Goal: Information Seeking & Learning: Learn about a topic

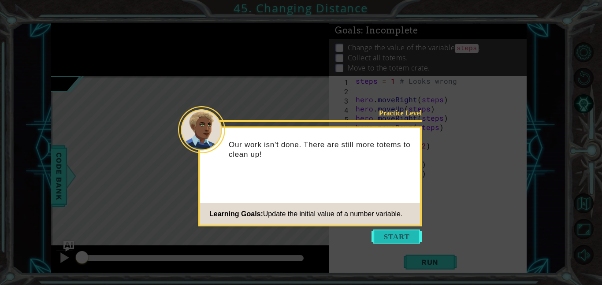
click at [386, 240] on button "Start" at bounding box center [397, 237] width 50 height 14
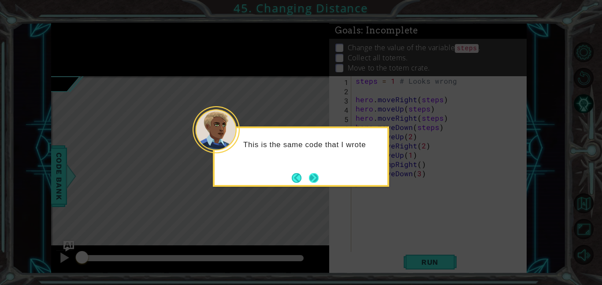
click at [308, 182] on button "Next" at bounding box center [313, 178] width 16 height 16
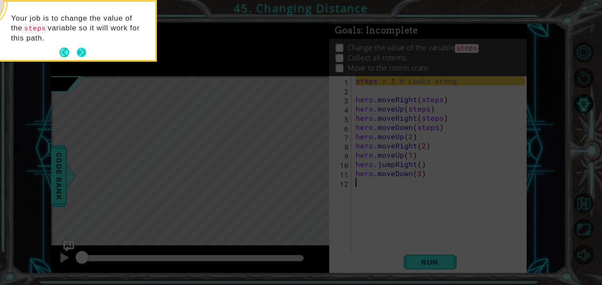
click at [82, 50] on button "Next" at bounding box center [81, 52] width 15 height 15
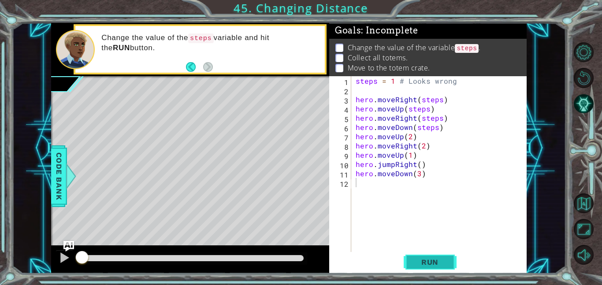
click at [429, 271] on button "Run" at bounding box center [430, 262] width 53 height 20
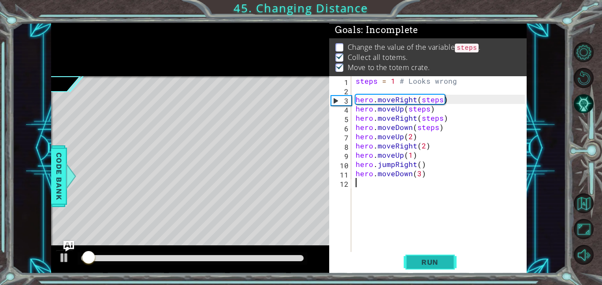
scroll to position [1, 0]
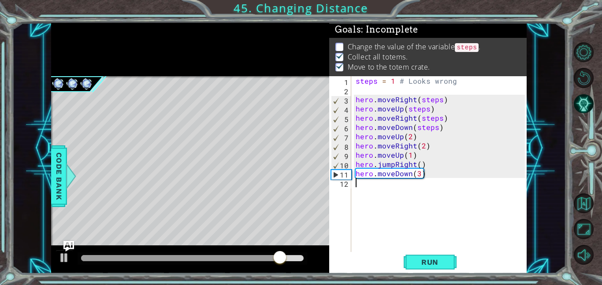
click at [391, 256] on div "Run" at bounding box center [429, 262] width 197 height 20
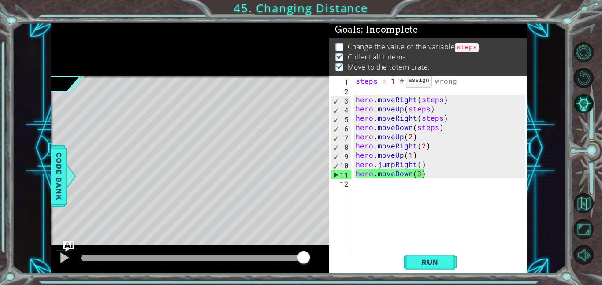
click at [395, 83] on div "steps = 1 # Looks wrong hero . moveRight ( steps ) hero . moveUp ( steps ) hero…" at bounding box center [441, 173] width 175 height 194
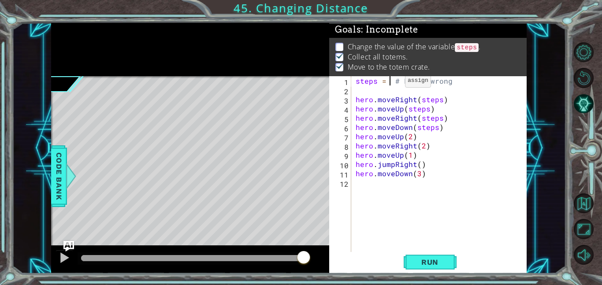
scroll to position [0, 2]
click at [424, 262] on span "Run" at bounding box center [430, 262] width 35 height 9
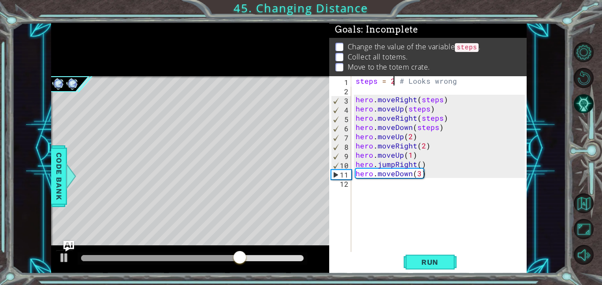
click at [474, 47] on code "steps" at bounding box center [467, 47] width 24 height 9
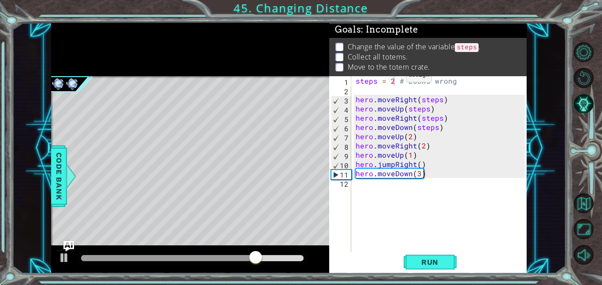
click at [397, 79] on div "steps = 2 # Looks wrong hero . moveRight ( steps ) hero . moveUp ( steps ) hero…" at bounding box center [441, 173] width 175 height 194
click at [394, 81] on div "steps = 2 # Looks wrong hero . moveRight ( steps ) hero . moveUp ( steps ) hero…" at bounding box center [441, 173] width 175 height 194
click at [424, 264] on span "Run" at bounding box center [430, 262] width 35 height 9
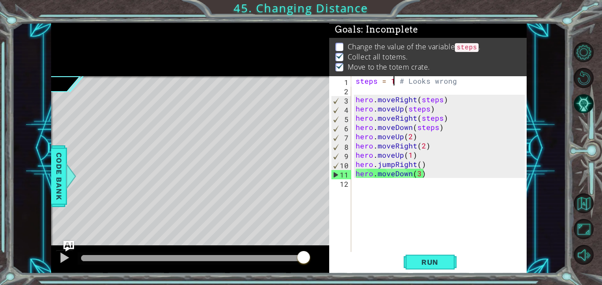
click at [471, 51] on code "steps" at bounding box center [467, 47] width 24 height 9
click at [472, 52] on p "Change the value of the variable steps ." at bounding box center [414, 47] width 133 height 11
click at [459, 80] on div "steps = 1 # Looks wrong hero . moveRight ( steps ) hero . moveUp ( steps ) hero…" at bounding box center [441, 173] width 175 height 194
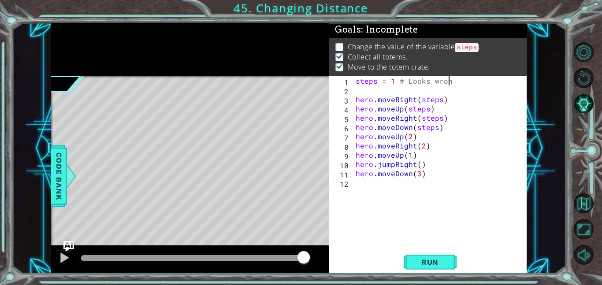
scroll to position [0, 5]
type textarea "steps = 1 # Looks wrong"
click at [450, 261] on button "Run" at bounding box center [430, 262] width 53 height 20
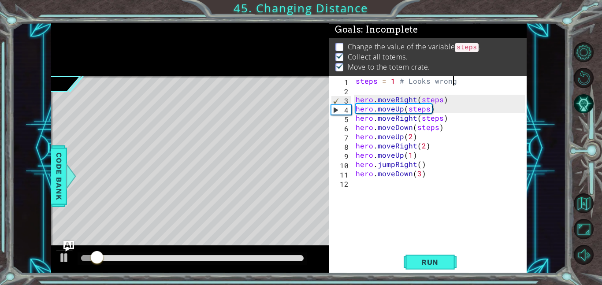
click at [442, 246] on div "steps = 1 # Looks wrong hero . moveRight ( steps ) hero . moveUp ( steps ) hero…" at bounding box center [441, 173] width 175 height 194
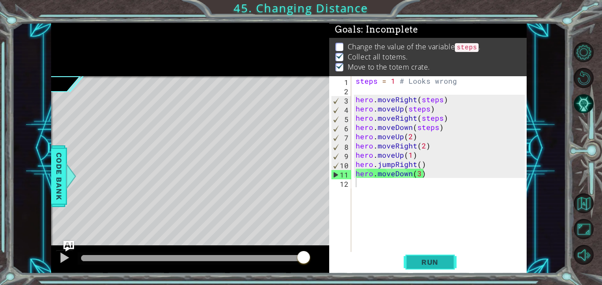
click at [419, 253] on button "Run" at bounding box center [430, 262] width 53 height 20
drag, startPoint x: 437, startPoint y: 126, endPoint x: 414, endPoint y: 127, distance: 23.0
click at [414, 127] on div "steps = 1 # Looks wrong hero . moveRight ( steps ) hero . moveUp ( steps ) hero…" at bounding box center [441, 173] width 175 height 194
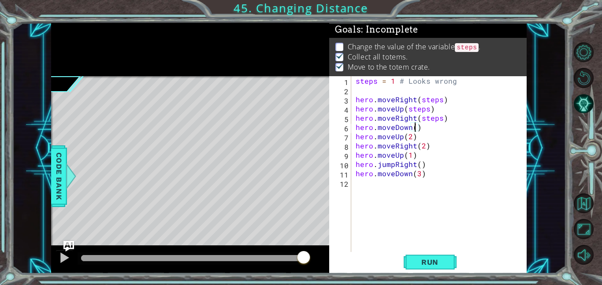
scroll to position [0, 4]
click at [433, 261] on span "Run" at bounding box center [430, 262] width 35 height 9
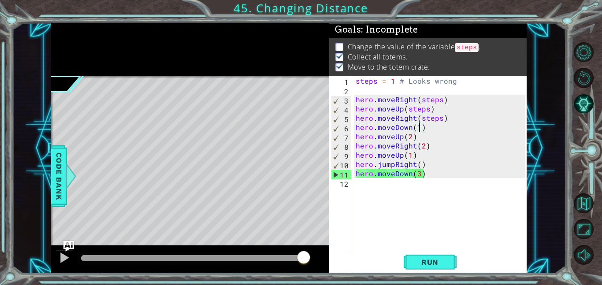
click at [458, 50] on p "Change the value of the variable steps ." at bounding box center [414, 47] width 133 height 11
click at [393, 81] on div "steps = 1 # Looks wrong hero . moveRight ( steps ) hero . moveUp ( steps ) hero…" at bounding box center [441, 173] width 175 height 194
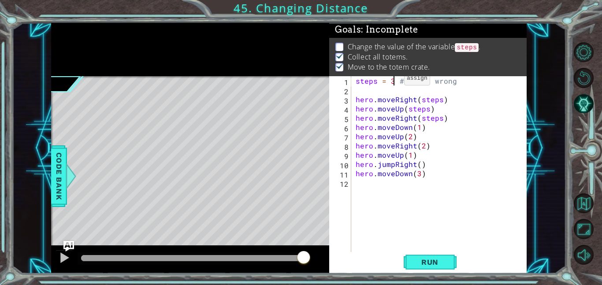
scroll to position [0, 2]
click at [420, 259] on span "Run" at bounding box center [430, 262] width 35 height 9
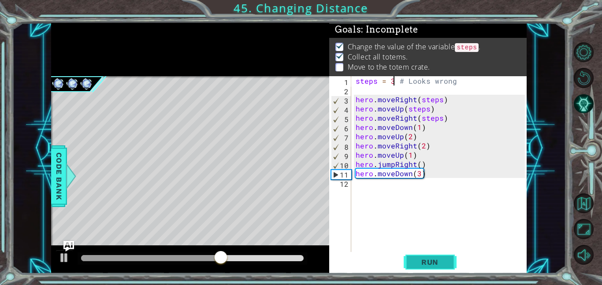
click at [422, 262] on span "Run" at bounding box center [430, 262] width 35 height 9
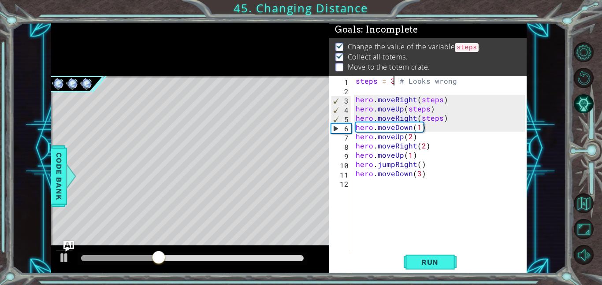
click at [418, 126] on div "steps = 3 # Looks wrong hero . moveRight ( steps ) hero . moveUp ( steps ) hero…" at bounding box center [441, 173] width 175 height 194
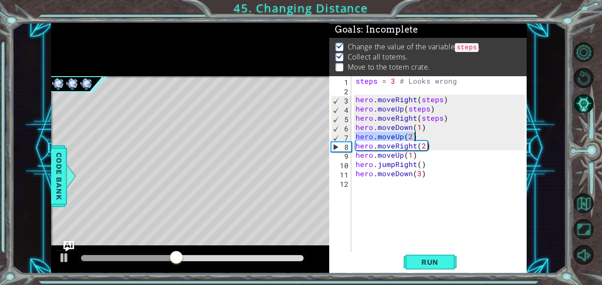
drag, startPoint x: 356, startPoint y: 136, endPoint x: 419, endPoint y: 137, distance: 63.0
click at [419, 137] on div "steps = 3 # Looks wrong hero . moveRight ( steps ) hero . moveUp ( steps ) hero…" at bounding box center [441, 173] width 175 height 194
type textarea "hero.moveUp(2)"
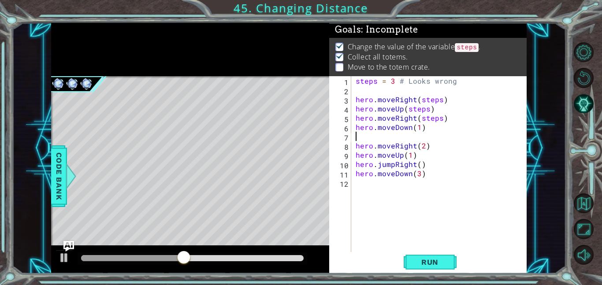
scroll to position [0, 0]
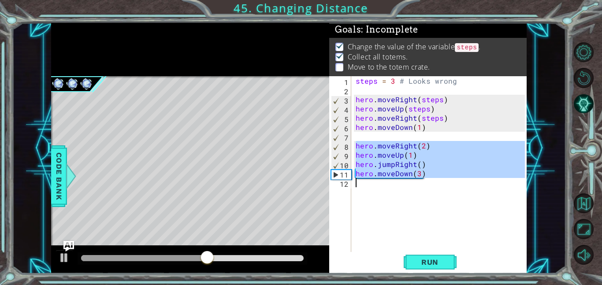
drag, startPoint x: 356, startPoint y: 146, endPoint x: 435, endPoint y: 188, distance: 89.7
click at [435, 188] on div "steps = 3 # Looks wrong hero . moveRight ( steps ) hero . moveUp ( steps ) hero…" at bounding box center [441, 173] width 175 height 194
type textarea "hero.moveDown(3)"
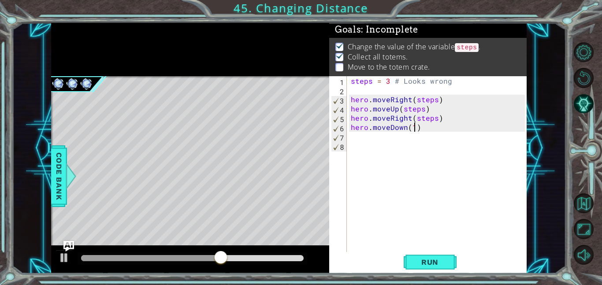
click at [414, 126] on div "steps = 3 # Looks wrong hero . moveRight ( steps ) hero . moveUp ( steps ) hero…" at bounding box center [439, 173] width 180 height 194
type textarea "hero.moveDown(3)"
click at [441, 259] on span "Run" at bounding box center [430, 262] width 35 height 9
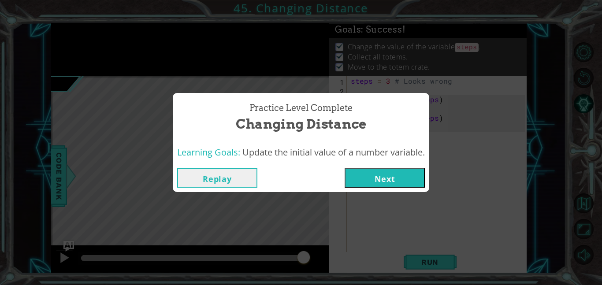
click at [393, 192] on div "Practice Level Complete Changing Distance Learning Goals: Update the initial va…" at bounding box center [301, 142] width 602 height 285
click at [371, 171] on button "Next" at bounding box center [385, 178] width 80 height 20
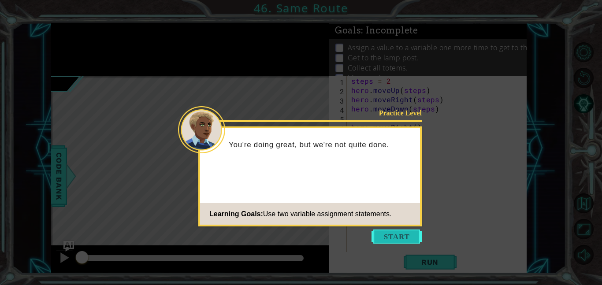
click at [402, 238] on button "Start" at bounding box center [397, 237] width 50 height 14
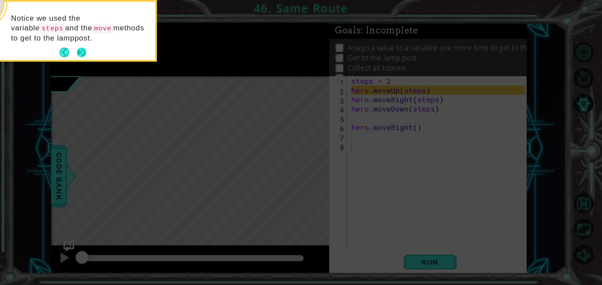
click at [85, 47] on button "Next" at bounding box center [82, 53] width 16 height 16
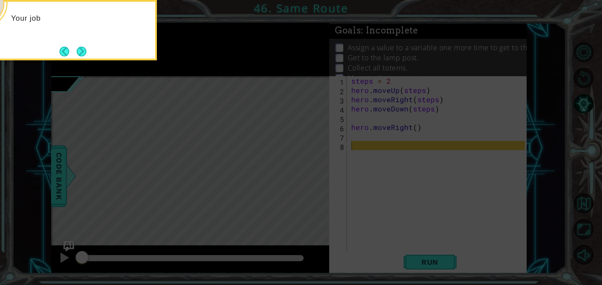
click at [90, 56] on div "Your job" at bounding box center [69, 30] width 176 height 60
click at [86, 54] on button "Next" at bounding box center [81, 51] width 10 height 10
click at [86, 53] on button "Next" at bounding box center [81, 51] width 10 height 10
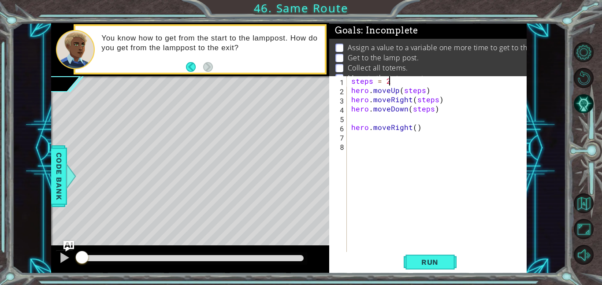
click at [394, 82] on div "steps = 2 hero . moveUp ( steps ) hero . moveRight ( steps ) hero . moveDown ( …" at bounding box center [440, 173] width 180 height 194
click at [422, 268] on button "Run" at bounding box center [430, 262] width 53 height 20
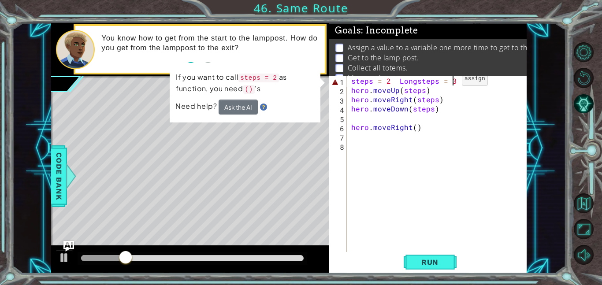
click at [446, 81] on div "steps = 2 Longsteps = 3 hero . moveUp ( steps ) hero . moveRight ( steps ) hero…" at bounding box center [440, 173] width 180 height 194
click at [236, 106] on button "Ask the AI" at bounding box center [238, 107] width 39 height 15
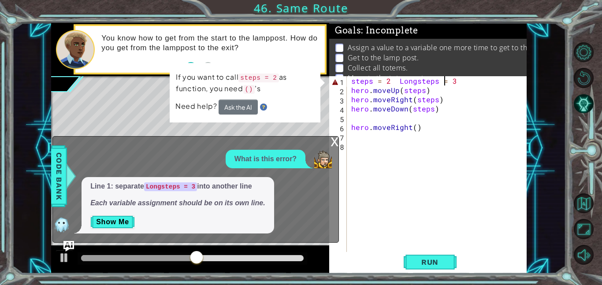
click at [415, 81] on div "steps = 2 Longsteps = 3 hero . moveUp ( steps ) hero . moveRight ( steps ) hero…" at bounding box center [440, 173] width 180 height 194
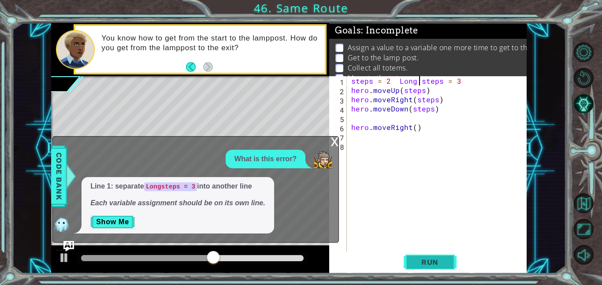
click at [432, 261] on span "Run" at bounding box center [430, 262] width 35 height 9
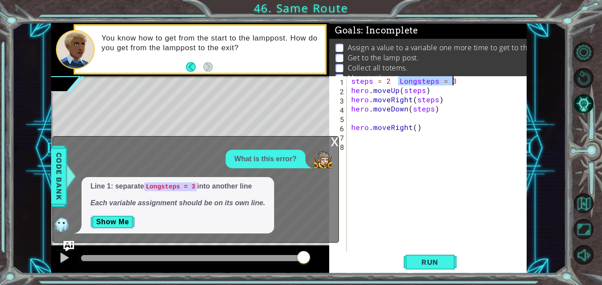
drag, startPoint x: 397, startPoint y: 81, endPoint x: 560, endPoint y: 78, distance: 162.7
click at [560, 78] on div "1 2 3 4 5 6 7 8 9 steps = 2 Longsteps = 3 hero . moveUp ( steps ) hero . moveRi…" at bounding box center [289, 148] width 554 height 251
click at [391, 81] on div "steps = 2 Longsteps = 3 hero . moveUp ( steps ) hero . moveRight ( steps ) hero…" at bounding box center [440, 173] width 180 height 194
drag, startPoint x: 391, startPoint y: 81, endPoint x: 361, endPoint y: 78, distance: 29.6
click at [361, 78] on div "steps = 2 Longsteps = 3 hero . moveUp ( steps ) hero . moveRight ( steps ) hero…" at bounding box center [440, 173] width 180 height 194
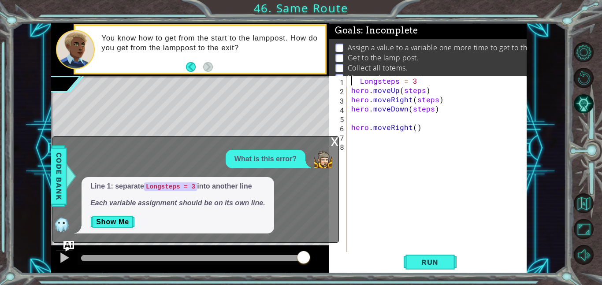
scroll to position [0, 4]
click at [362, 80] on div "Longsteps = 3 hero . moveUp ( steps ) hero . moveRight ( steps ) hero . moveDow…" at bounding box center [440, 173] width 180 height 194
click at [359, 81] on div "Longsteps = 3 hero . moveUp ( steps ) hero . moveRight ( steps ) hero . moveDow…" at bounding box center [440, 173] width 180 height 194
click at [351, 88] on div "Longsteps = 3 hero . moveUp ( steps ) hero . moveRight ( steps ) hero . moveDow…" at bounding box center [440, 173] width 180 height 194
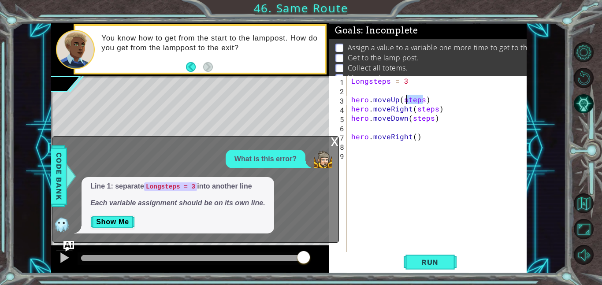
drag, startPoint x: 424, startPoint y: 100, endPoint x: 405, endPoint y: 100, distance: 18.5
click at [405, 100] on div "Longsteps = 3 hero . moveUp ( steps ) hero . moveRight ( steps ) hero . moveDow…" at bounding box center [440, 173] width 180 height 194
click at [403, 99] on div "Longsteps = 3 hero . moveUp ( steps ) hero . moveRight ( steps ) hero . moveDow…" at bounding box center [440, 173] width 180 height 194
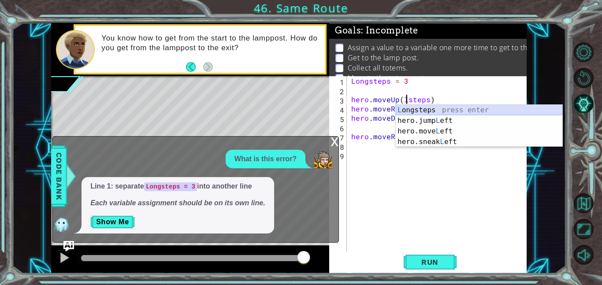
click at [426, 110] on div "L ongsteps press enter hero.jump L eft press enter hero.move L eft press enter …" at bounding box center [479, 136] width 167 height 63
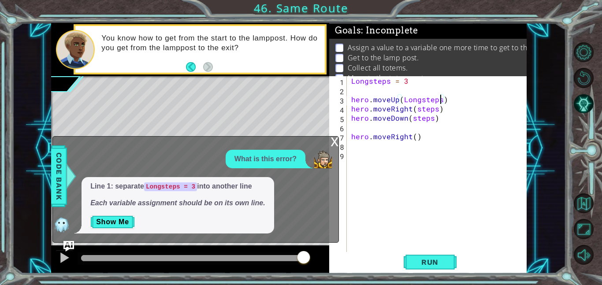
click at [416, 107] on div "Longsteps = 3 hero . moveUp ( Longsteps ) hero . moveRight ( steps ) hero . mov…" at bounding box center [440, 173] width 180 height 194
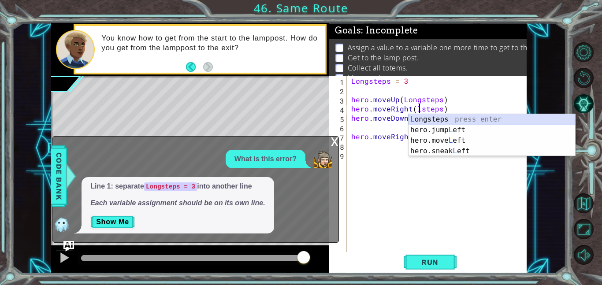
click at [429, 116] on div "L ongsteps press enter hero.jump L eft press enter hero.move L eft press enter …" at bounding box center [492, 145] width 167 height 63
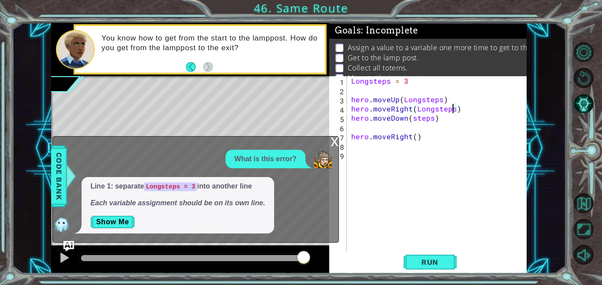
click at [409, 119] on div "Longsteps = 3 hero . moveUp ( Longsteps ) hero . moveRight ( Longsteps ) hero .…" at bounding box center [440, 173] width 180 height 194
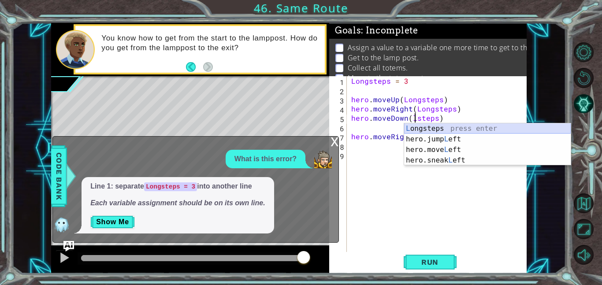
click at [451, 128] on div "L ongsteps press enter hero.jump L eft press enter hero.move L eft press enter …" at bounding box center [487, 154] width 167 height 63
type textarea "hero.moveDown(Longsteps)"
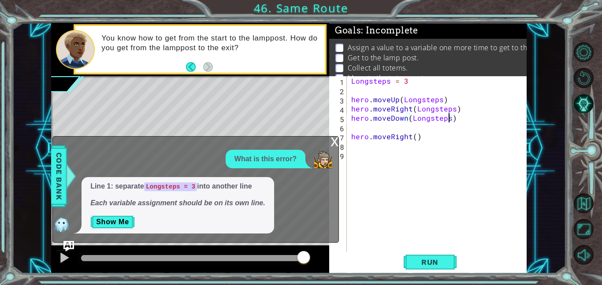
click at [411, 129] on div "Longsteps = 3 hero . moveUp ( Longsteps ) hero . moveRight ( Longsteps ) hero .…" at bounding box center [440, 173] width 180 height 194
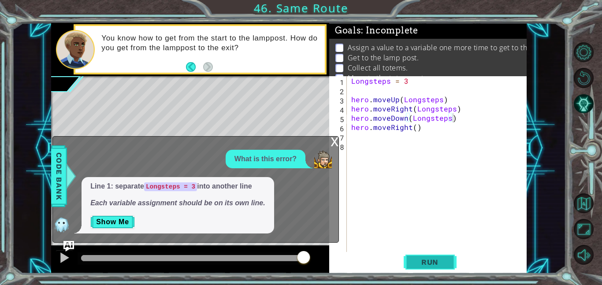
click at [450, 271] on button "Run" at bounding box center [430, 262] width 53 height 20
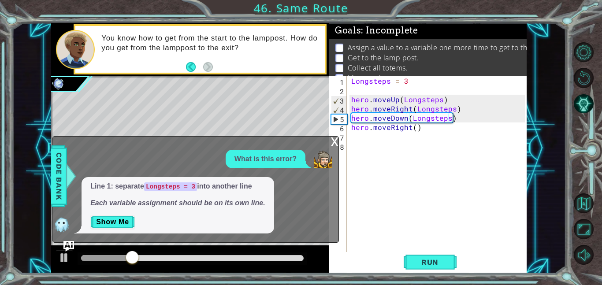
click at [333, 141] on div "x" at bounding box center [335, 141] width 8 height 9
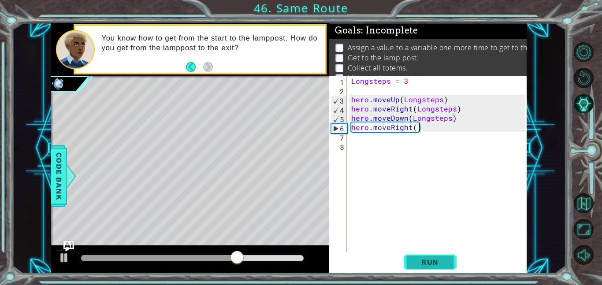
click at [440, 258] on span "Run" at bounding box center [430, 262] width 35 height 9
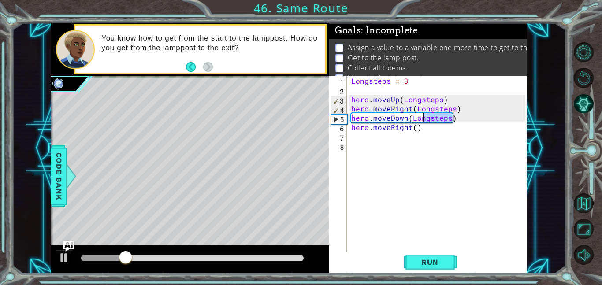
drag, startPoint x: 458, startPoint y: 121, endPoint x: 427, endPoint y: 118, distance: 31.4
click at [427, 118] on div "Longsteps = 3 hero . moveUp ( Longsteps ) hero . moveRight ( Longsteps ) hero .…" at bounding box center [440, 173] width 180 height 194
click at [453, 122] on div "Longsteps = 3 hero . moveUp ( Longsteps ) hero . moveRight ( Longsteps ) hero .…" at bounding box center [437, 164] width 175 height 176
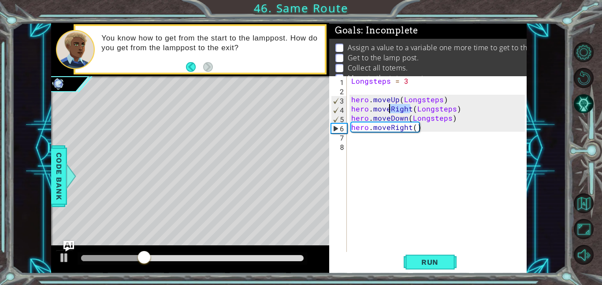
drag, startPoint x: 411, startPoint y: 108, endPoint x: 391, endPoint y: 107, distance: 19.9
click at [391, 107] on div "Longsteps = 3 hero . moveUp ( Longsteps ) hero . moveRight ( Longsteps ) hero .…" at bounding box center [440, 173] width 180 height 194
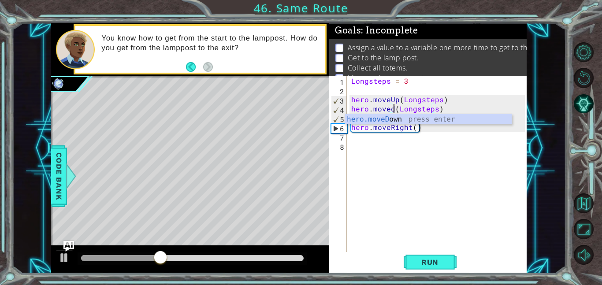
scroll to position [0, 3]
click at [408, 119] on div "hero.moveD own press enter" at bounding box center [428, 130] width 167 height 32
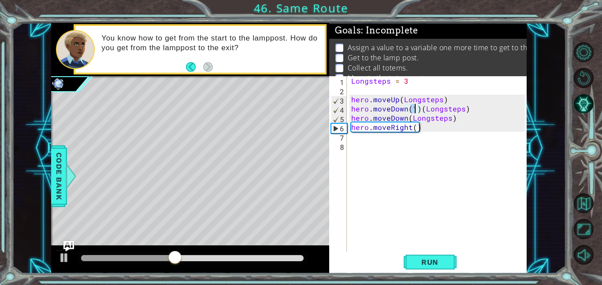
click at [442, 109] on div "Longsteps = 3 hero . moveUp ( Longsteps ) hero . moveDown ( 1 ) ( Longsteps ) h…" at bounding box center [440, 173] width 180 height 194
drag, startPoint x: 460, startPoint y: 108, endPoint x: 419, endPoint y: 111, distance: 40.6
click at [419, 111] on div "Longsteps = 3 hero . moveUp ( Longsteps ) hero . moveDown ( 1 ) ( Longsteps ) h…" at bounding box center [440, 173] width 180 height 194
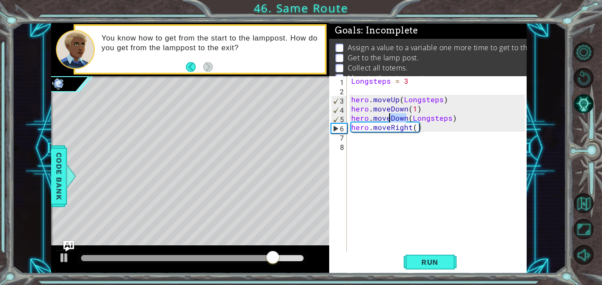
drag, startPoint x: 408, startPoint y: 118, endPoint x: 388, endPoint y: 117, distance: 19.9
click at [388, 117] on div "Longsteps = 3 hero . moveUp ( Longsteps ) hero . moveDown ( 1 ) hero . moveDown…" at bounding box center [440, 173] width 180 height 194
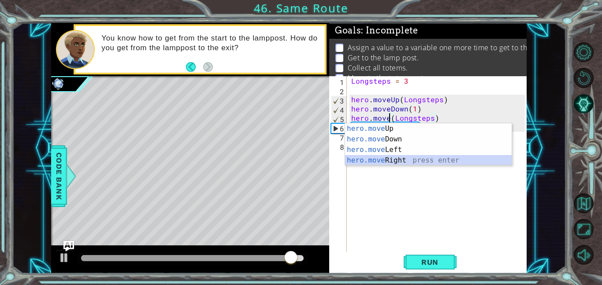
click at [412, 157] on div "hero.move Up press enter hero.move Down press enter hero.move Left press enter …" at bounding box center [428, 154] width 167 height 63
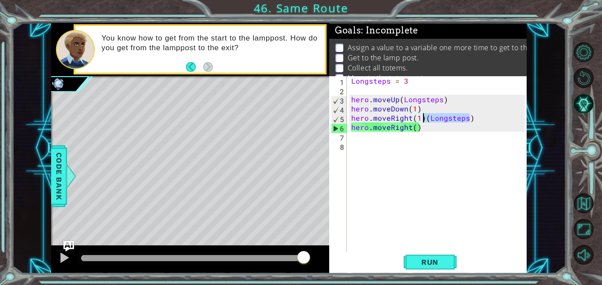
drag, startPoint x: 471, startPoint y: 118, endPoint x: 422, endPoint y: 119, distance: 49.4
click at [422, 119] on div "Longsteps = 3 hero . moveUp ( Longsteps ) hero . moveDown ( 1 ) hero . moveRigh…" at bounding box center [440, 173] width 180 height 194
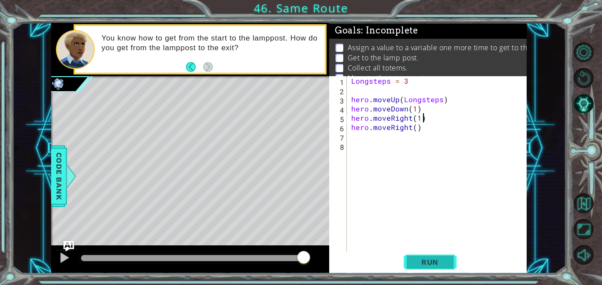
click at [426, 269] on button "Run" at bounding box center [430, 262] width 53 height 20
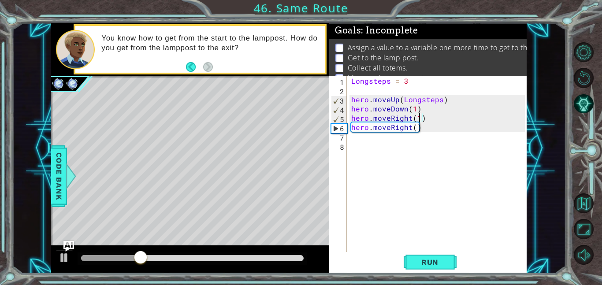
click at [417, 119] on div "Longsteps = 3 hero . moveUp ( Longsteps ) hero . moveDown ( 1 ) hero . moveRigh…" at bounding box center [440, 173] width 180 height 194
drag, startPoint x: 409, startPoint y: 130, endPoint x: 393, endPoint y: 130, distance: 16.8
click at [393, 130] on div "Longsteps = 3 hero . moveUp ( Longsteps ) hero . moveDown ( 1 ) hero . moveRigh…" at bounding box center [440, 173] width 180 height 194
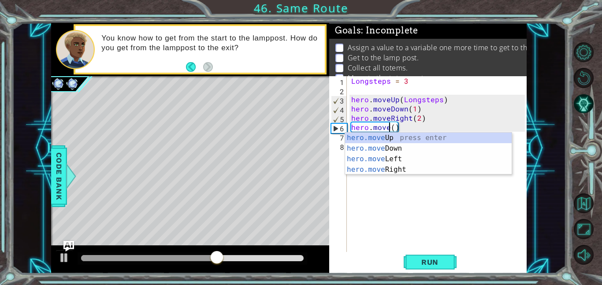
scroll to position [11, 0]
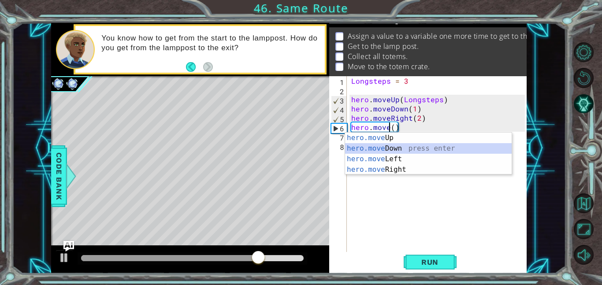
click at [422, 151] on div "hero.move Up press enter hero.move Down press enter hero.move Left press enter …" at bounding box center [428, 164] width 167 height 63
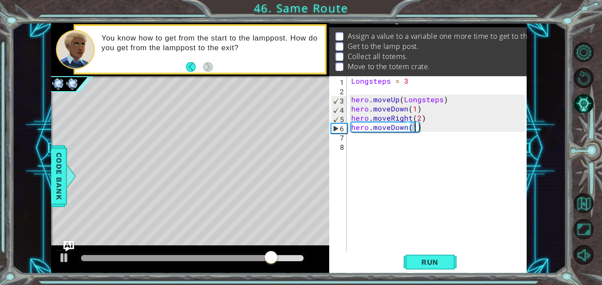
type textarea "hero.moveDown(2)"
click at [372, 139] on div "Longsteps = 3 hero . moveUp ( Longsteps ) hero . moveDown ( 1 ) hero . moveRigh…" at bounding box center [440, 173] width 180 height 194
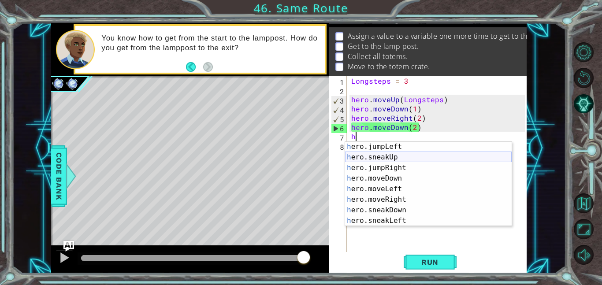
scroll to position [32, 0]
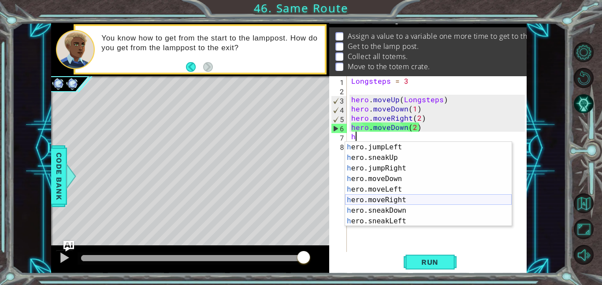
click at [405, 203] on div "h ero.jumpLeft press enter h ero.sneakUp press enter h ero.jumpRight press ente…" at bounding box center [428, 195] width 167 height 106
type textarea "hero.moveRight(1)"
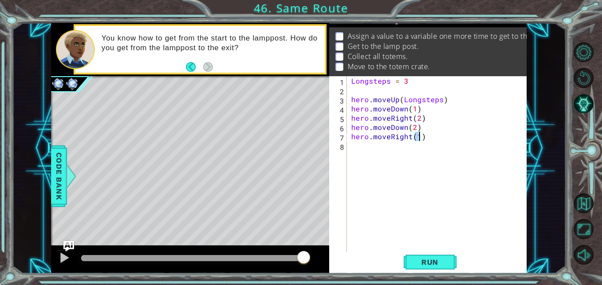
click at [382, 145] on div "Longsteps = 3 hero . moveUp ( Longsteps ) hero . moveDown ( 1 ) hero . moveRigh…" at bounding box center [440, 173] width 180 height 194
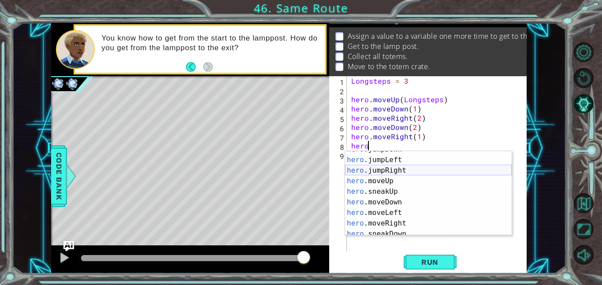
scroll to position [32, 0]
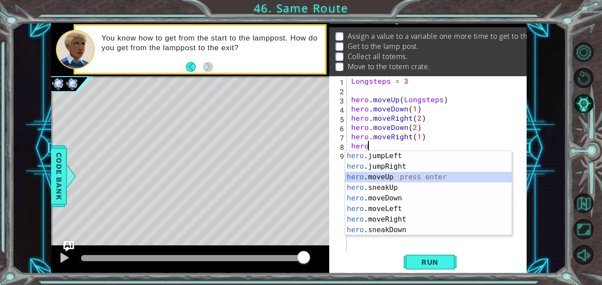
click at [429, 174] on div "hero .jumpLeft press enter hero .jumpRight press enter hero .moveUp press enter…" at bounding box center [428, 204] width 167 height 106
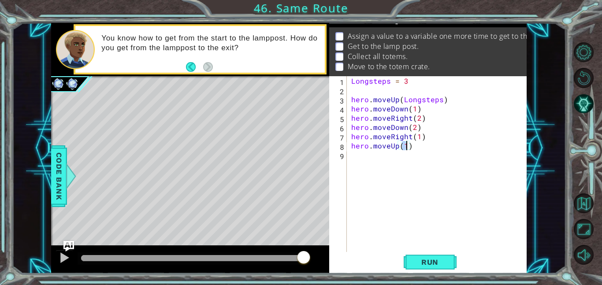
type textarea "hero.moveUp(4)"
click at [371, 158] on div "Longsteps = 3 hero . moveUp ( Longsteps ) hero . moveDown ( 1 ) hero . moveRigh…" at bounding box center [440, 173] width 180 height 194
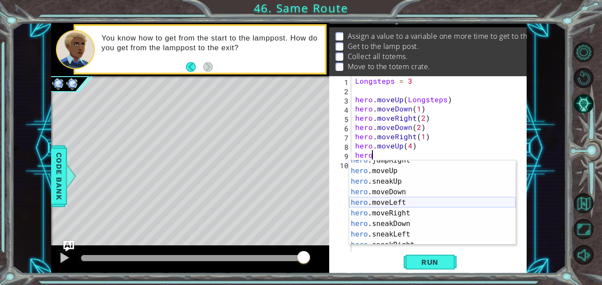
scroll to position [45, 0]
click at [432, 207] on div "hero .jumpRight press enter hero .moveUp press enter hero .sneakUp press enter …" at bounding box center [432, 210] width 167 height 106
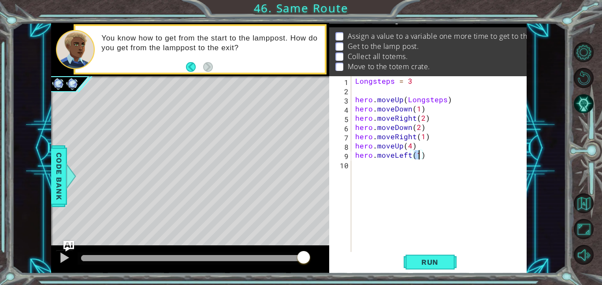
type textarea "hero.moveLeft(4)"
click at [387, 168] on div "Longsteps = 3 hero . moveUp ( Longsteps ) hero . moveDown ( 1 ) hero . moveRigh…" at bounding box center [441, 173] width 176 height 194
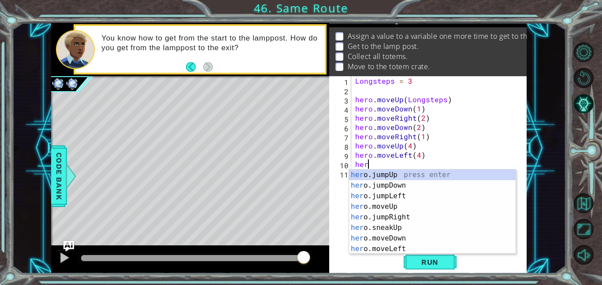
scroll to position [0, 0]
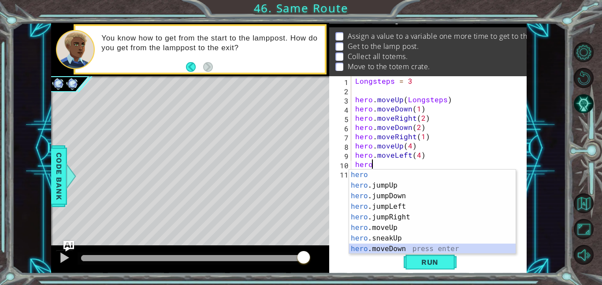
click at [421, 246] on div "hero press enter hero .jumpUp press enter hero .jumpDown press enter hero .jump…" at bounding box center [432, 223] width 167 height 106
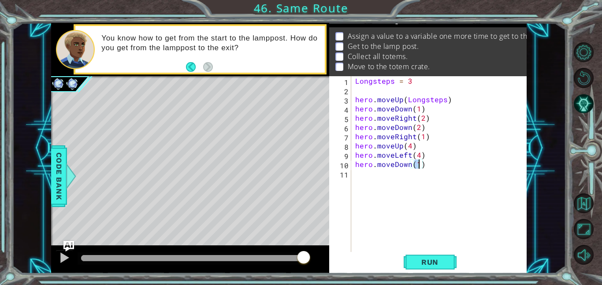
scroll to position [0, 4]
click at [432, 260] on span "Run" at bounding box center [430, 262] width 35 height 9
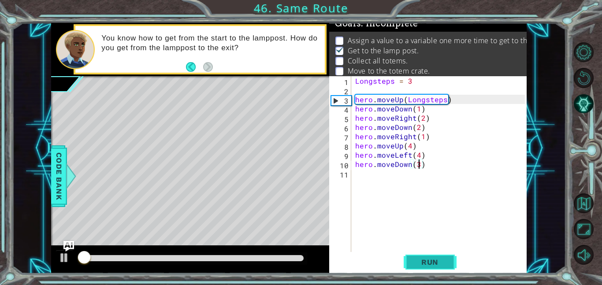
scroll to position [6, 0]
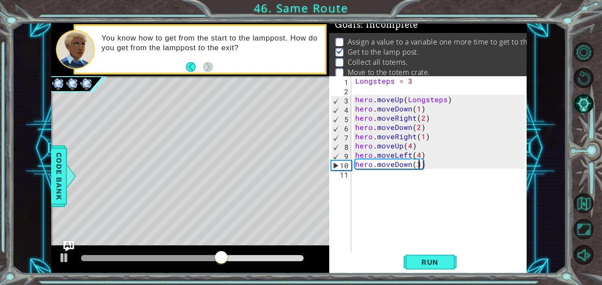
click at [409, 143] on div "Longsteps = 3 hero . moveUp ( Longsteps ) hero . moveDown ( 1 ) hero . moveRigh…" at bounding box center [441, 173] width 176 height 194
click at [420, 156] on div "Longsteps = 3 hero . moveUp ( Longsteps ) hero . moveDown ( 1 ) hero . moveRigh…" at bounding box center [441, 173] width 176 height 194
click at [423, 254] on button "Run" at bounding box center [430, 262] width 53 height 20
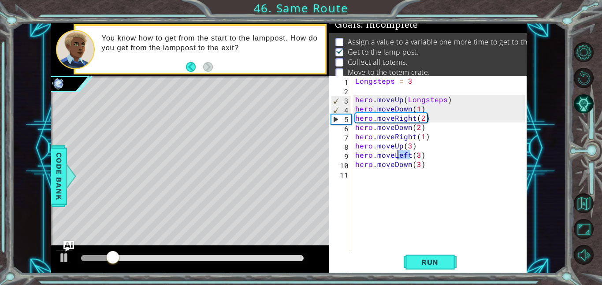
drag, startPoint x: 410, startPoint y: 155, endPoint x: 396, endPoint y: 155, distance: 14.1
click at [396, 155] on div "Longsteps = 3 hero . moveUp ( Longsteps ) hero . moveDown ( 1 ) hero . moveRigh…" at bounding box center [441, 173] width 176 height 194
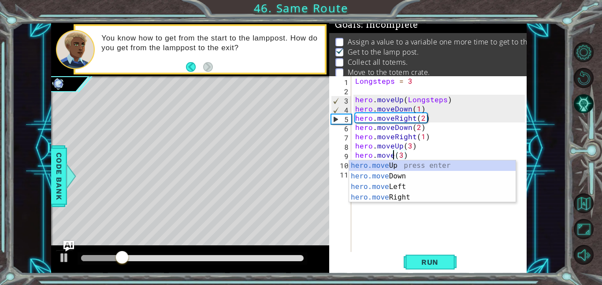
scroll to position [0, 3]
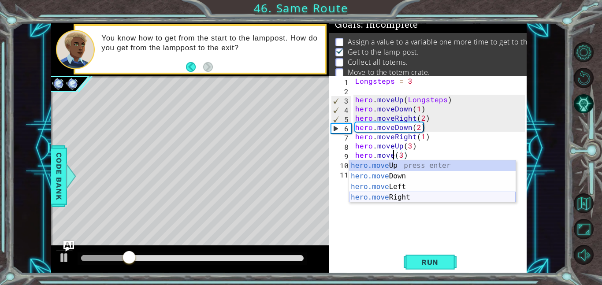
click at [404, 197] on div "hero.move Up press enter hero.move Down press enter hero.move Left press enter …" at bounding box center [432, 191] width 167 height 63
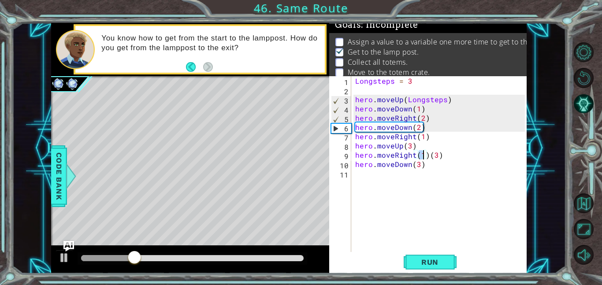
click at [438, 283] on div "1 2 3 4 5 6 7 8 9 steps = 2 Longsteps = 3 hero . moveUp ( steps ) hero . moveRi…" at bounding box center [301, 142] width 602 height 285
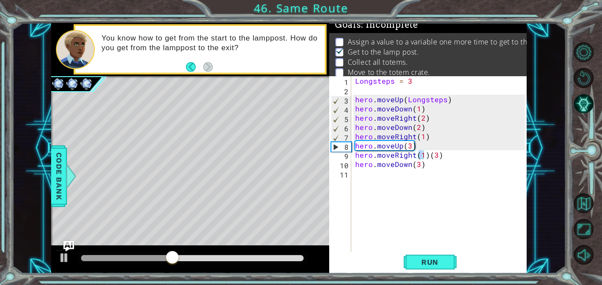
click at [427, 156] on div "Longsteps = 3 hero . moveUp ( Longsteps ) hero . moveDown ( 1 ) hero . moveRigh…" at bounding box center [441, 173] width 176 height 194
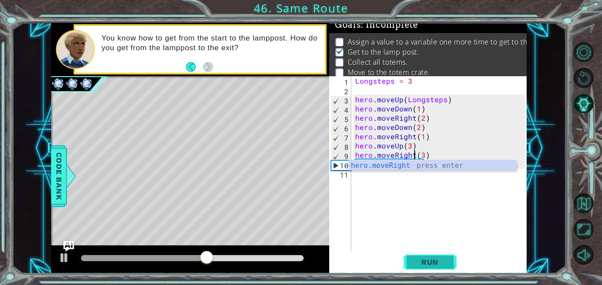
click at [428, 260] on span "Run" at bounding box center [430, 262] width 35 height 9
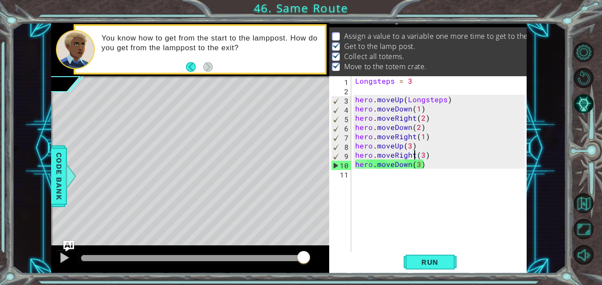
scroll to position [0, 5]
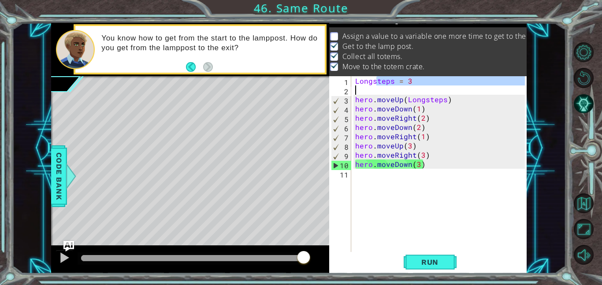
drag, startPoint x: 375, startPoint y: 82, endPoint x: 332, endPoint y: 86, distance: 42.6
click at [332, 86] on div "hero.moveRight(3) 1 2 3 4 5 6 7 8 9 10 11 Longsteps = 3 hero . moveUp ( Longste…" at bounding box center [427, 164] width 196 height 176
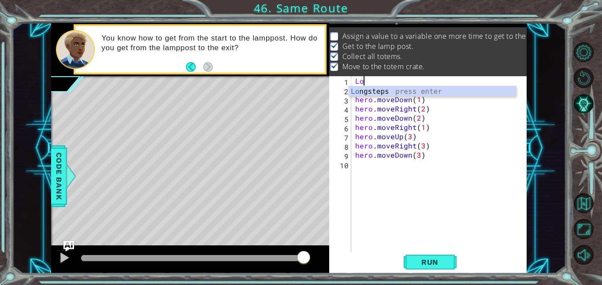
scroll to position [0, 0]
type textarea "L"
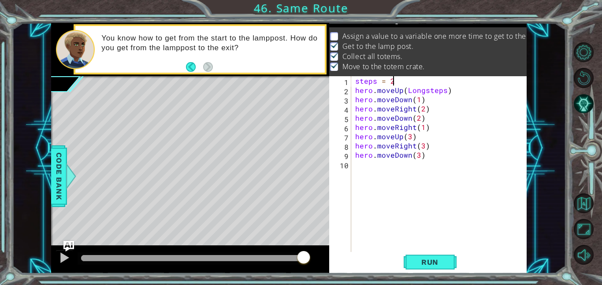
scroll to position [0, 2]
click at [422, 91] on div "steps = 2 hero . moveUp ( Longsteps ) hero . moveDown ( 1 ) hero . moveRight ( …" at bounding box center [441, 173] width 176 height 194
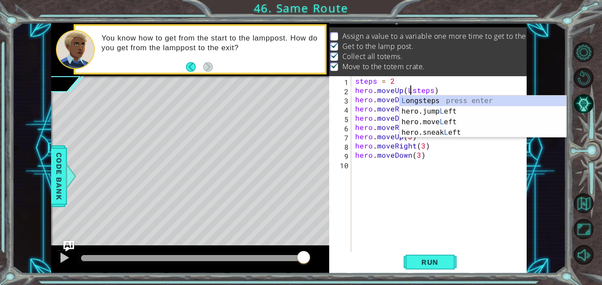
type textarea "hero.moveUp(steps)"
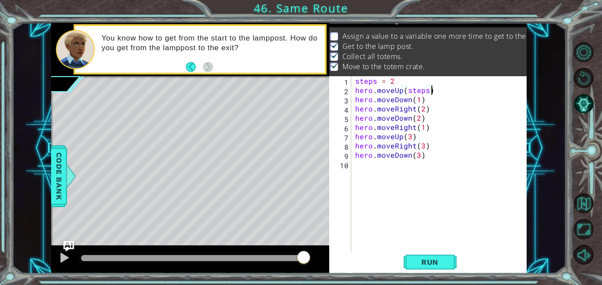
click at [445, 91] on div "steps = 2 hero . moveUp ( steps ) hero . moveDown ( 1 ) hero . moveRight ( 2 ) …" at bounding box center [441, 173] width 176 height 194
click at [433, 110] on div "steps = 2 hero . moveUp ( steps ) hero . moveDown ( 1 ) hero . moveRight ( 2 ) …" at bounding box center [441, 173] width 176 height 194
type textarea "hero.moveRight(2)"
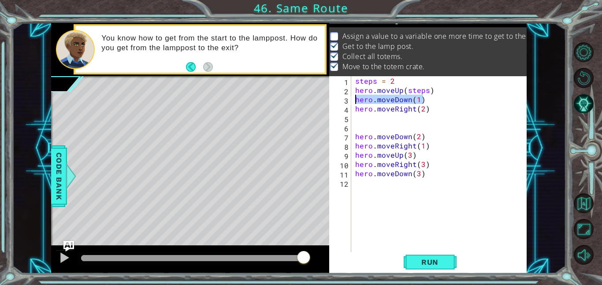
drag, startPoint x: 424, startPoint y: 101, endPoint x: 339, endPoint y: 101, distance: 85.5
click at [339, 101] on div "1 2 3 4 5 6 7 8 9 10 11 12 steps = 2 hero . moveUp ( steps ) hero . moveDown ( …" at bounding box center [427, 164] width 196 height 176
type textarea "hero.moveDown(1)"
drag, startPoint x: 430, startPoint y: 100, endPoint x: 341, endPoint y: 99, distance: 89.5
click at [341, 99] on div "1 2 3 4 5 6 7 8 9 10 11 steps = 2 hero . moveUp ( steps ) hero . moveDown ( 1 )…" at bounding box center [427, 164] width 196 height 176
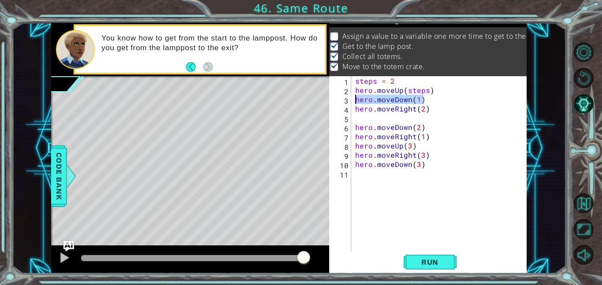
type textarea "hero.moveDown(1)"
type textarea "hero.moveRight(2)"
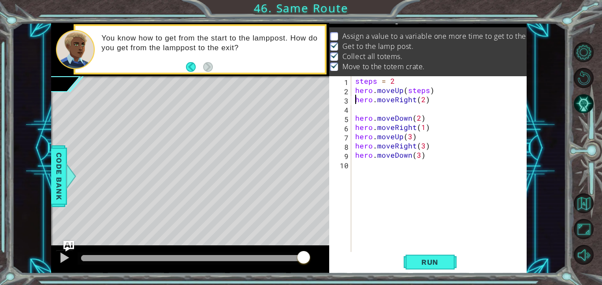
click at [451, 99] on div "steps = 2 hero . moveUp ( steps ) hero . moveRight ( 2 ) hero . moveDown ( 2 ) …" at bounding box center [441, 173] width 176 height 194
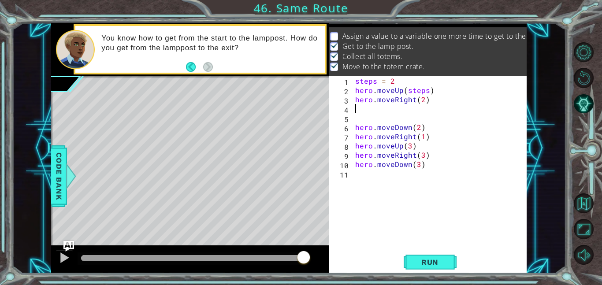
paste textarea "hero.moveDown(1)"
click at [425, 123] on div "steps = 2 hero . moveUp ( steps ) hero . moveRight ( 2 ) hero . moveDown ( 1 ) …" at bounding box center [441, 173] width 176 height 194
type textarea "hero.moveDown(2)"
drag, startPoint x: 425, startPoint y: 123, endPoint x: 350, endPoint y: 131, distance: 75.4
click at [350, 131] on div "hero.moveDown(2) 1 2 3 4 5 6 7 8 9 10 11 steps = 2 hero . moveUp ( steps ) hero…" at bounding box center [427, 164] width 196 height 176
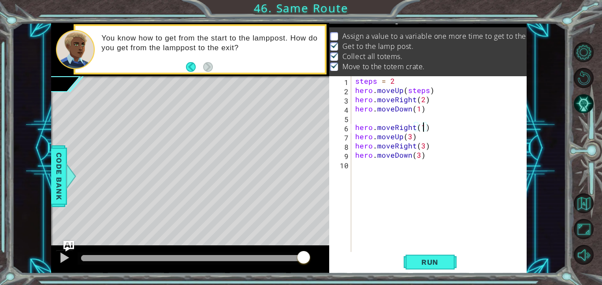
click at [421, 129] on div "steps = 2 hero . moveUp ( steps ) hero . moveRight ( 2 ) hero . moveDown ( 1 ) …" at bounding box center [441, 173] width 176 height 194
click at [417, 110] on div "steps = 2 hero . moveUp ( steps ) hero . moveRight ( 2 ) hero . moveDown ( 1 ) …" at bounding box center [441, 173] width 176 height 194
click at [427, 126] on div "steps = 2 hero . moveUp ( steps ) hero . moveRight ( 2 ) hero . moveDown ( ) he…" at bounding box center [441, 173] width 176 height 194
type textarea "hero.moveRight()"
type textarea "l"
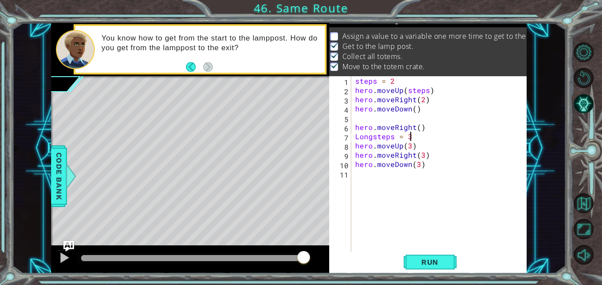
scroll to position [0, 3]
drag, startPoint x: 393, startPoint y: 137, endPoint x: 354, endPoint y: 138, distance: 38.4
click at [354, 138] on div "steps = 2 hero . moveUp ( steps ) hero . moveRight ( 2 ) hero . moveDown ( ) he…" at bounding box center [441, 173] width 176 height 194
click at [409, 144] on div "steps = 2 hero . moveUp ( steps ) hero . moveRight ( 2 ) hero . moveDown ( ) he…" at bounding box center [441, 173] width 176 height 194
paste textarea "Longsteps"
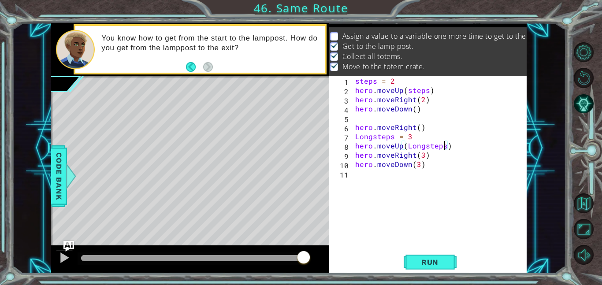
click at [423, 154] on div "steps = 2 hero . moveUp ( steps ) hero . moveRight ( 2 ) hero . moveDown ( ) he…" at bounding box center [441, 173] width 176 height 194
paste textarea "Longsteps"
click at [417, 162] on div "steps = 2 hero . moveUp ( steps ) hero . moveRight ( 2 ) hero . moveDown ( ) he…" at bounding box center [441, 173] width 176 height 194
paste textarea "Longsteps"
click at [433, 261] on span "Run" at bounding box center [430, 262] width 35 height 9
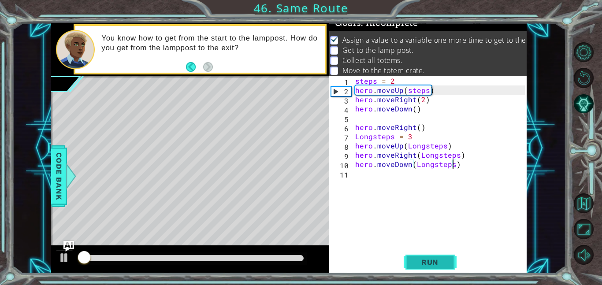
scroll to position [6, 0]
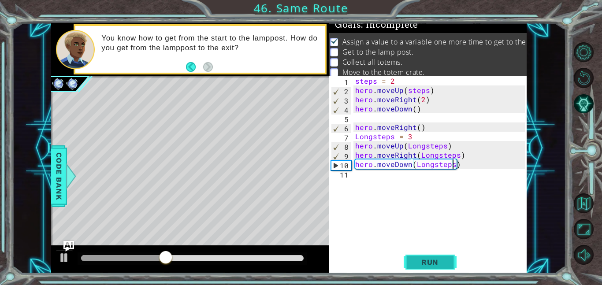
click at [433, 261] on span "Run" at bounding box center [430, 262] width 35 height 9
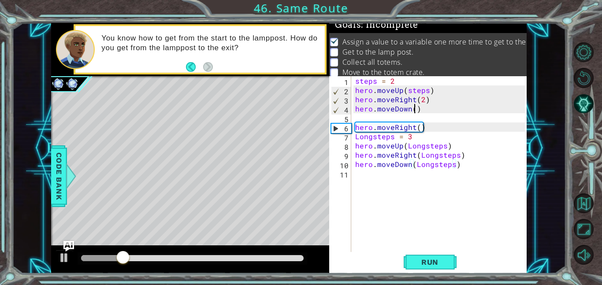
click at [414, 109] on div "steps = 2 hero . moveUp ( steps ) hero . moveRight ( 2 ) hero . moveDown ( ) he…" at bounding box center [441, 173] width 176 height 194
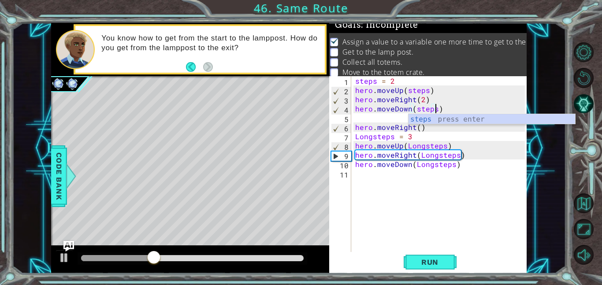
scroll to position [0, 5]
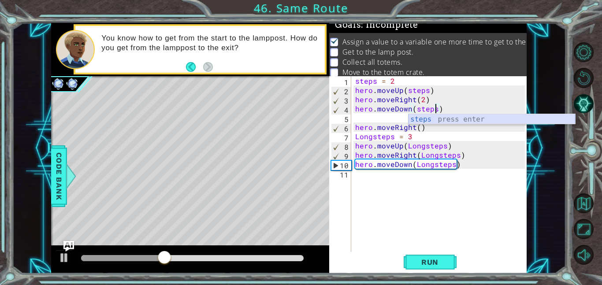
click at [447, 118] on div "steps press enter" at bounding box center [492, 130] width 167 height 32
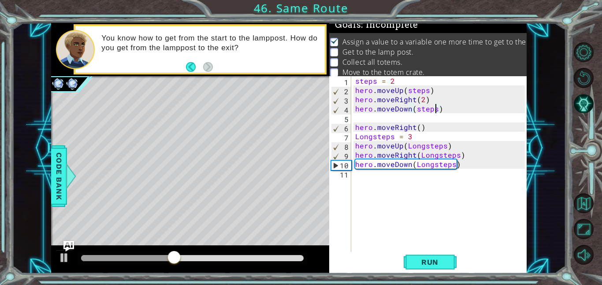
click at [423, 99] on div "steps = 2 hero . moveUp ( steps ) hero . moveRight ( 2 ) hero . moveDown ( step…" at bounding box center [441, 173] width 176 height 194
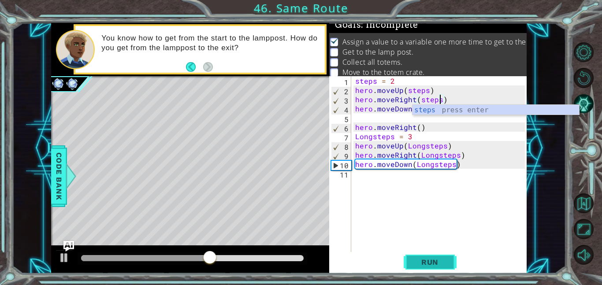
type textarea "hero.moveRight(steps)"
click at [423, 263] on span "Run" at bounding box center [430, 262] width 35 height 9
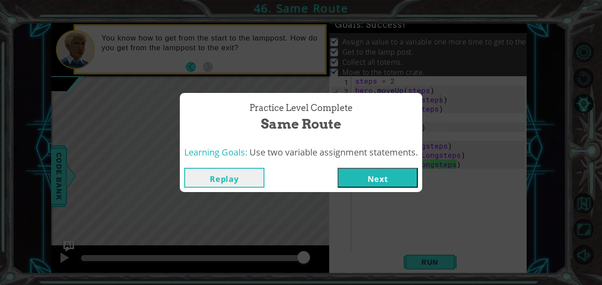
click at [376, 179] on button "Next" at bounding box center [378, 178] width 80 height 20
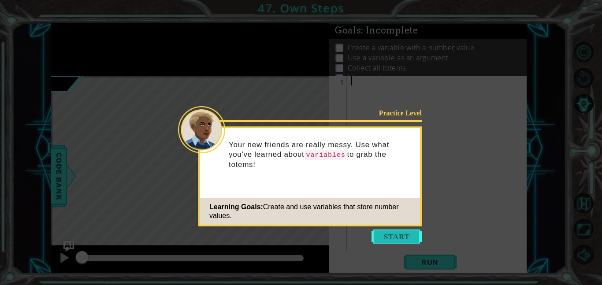
click at [391, 238] on button "Start" at bounding box center [397, 237] width 50 height 14
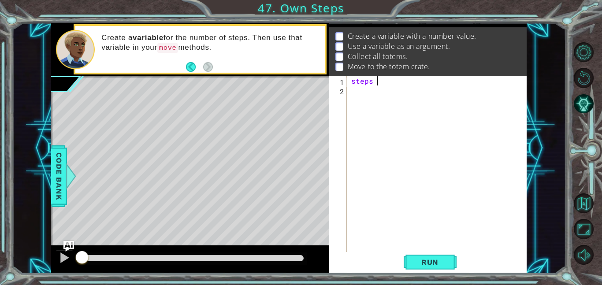
scroll to position [0, 1]
type textarea "steps = 2"
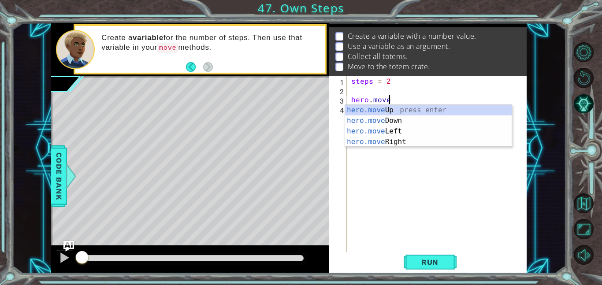
scroll to position [0, 2]
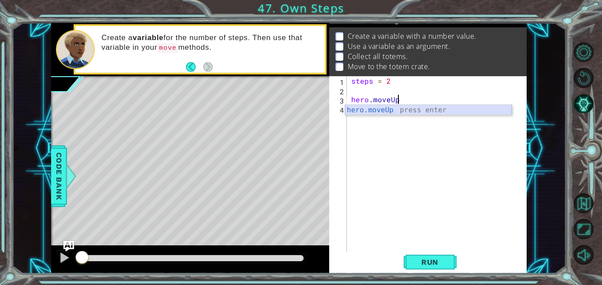
click at [408, 110] on div "hero.moveUp press enter" at bounding box center [428, 121] width 167 height 32
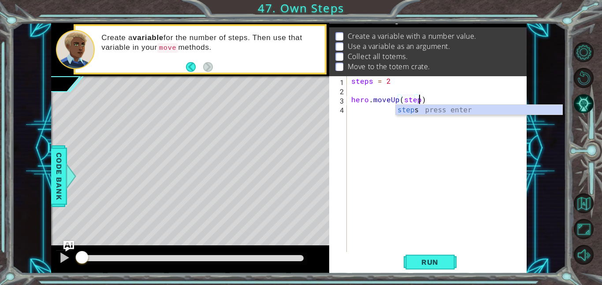
scroll to position [0, 4]
type textarea "hero.moveUp(steps)"
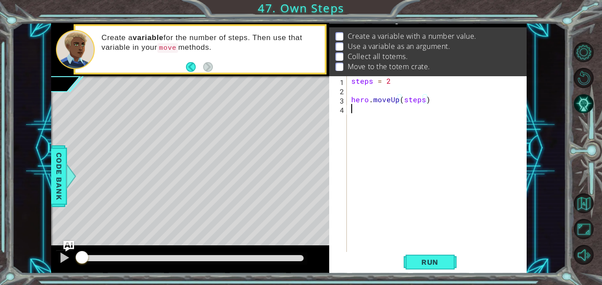
scroll to position [0, 0]
click at [394, 82] on div "steps = 2 hero . moveUp ( steps )" at bounding box center [440, 173] width 180 height 194
type textarea "steps = 3"
click at [355, 108] on div "steps = 3 hero . moveUp ( steps )" at bounding box center [440, 173] width 180 height 194
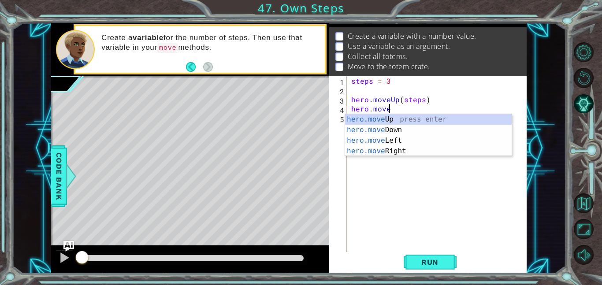
click at [414, 155] on div "hero.move Up press enter hero.move Down press enter hero.move Left press enter …" at bounding box center [428, 145] width 167 height 63
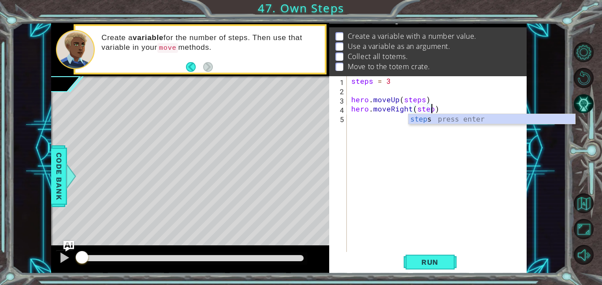
scroll to position [0, 5]
type textarea "hero.moveRight(steps)"
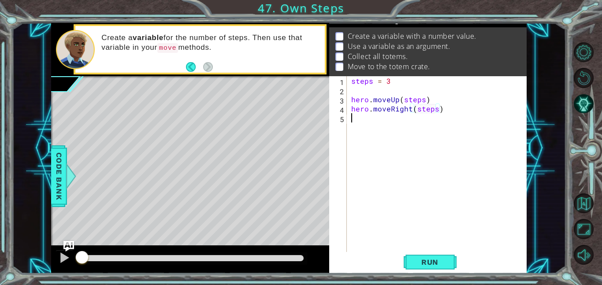
scroll to position [0, 0]
click at [437, 108] on div "steps = 3 hero . moveUp ( steps ) hero . moveRight ( steps )" at bounding box center [440, 173] width 180 height 194
type textarea "hero.moveRight(4)"
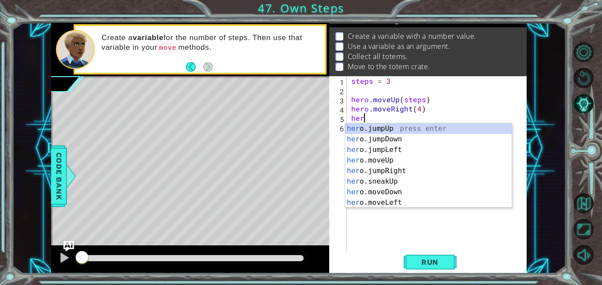
scroll to position [0, 0]
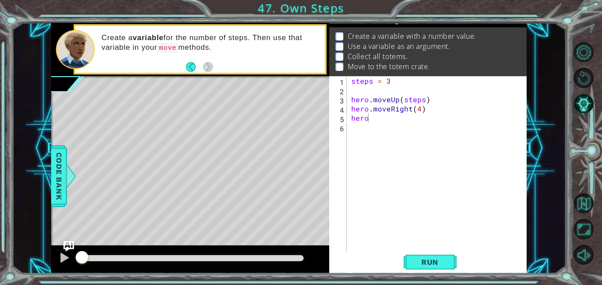
click at [197, 143] on div "Level Map" at bounding box center [254, 206] width 407 height 260
click at [420, 114] on div "steps = 3 hero . moveUp ( steps ) hero . moveRight ( 4 ) hero" at bounding box center [440, 173] width 180 height 194
click at [419, 110] on div "steps = 3 hero . moveUp ( steps ) hero . moveRight ( 4 ) hero" at bounding box center [440, 173] width 180 height 194
type textarea "hero.moveRight(3)"
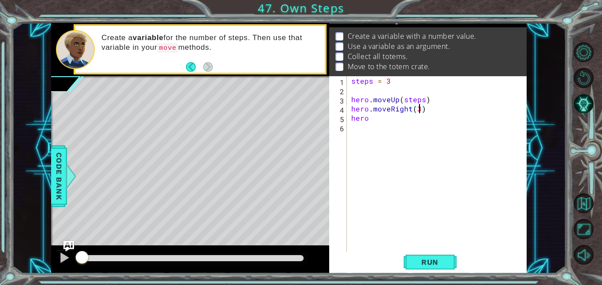
click at [376, 125] on div "steps = 3 hero . moveUp ( steps ) hero . moveRight ( 3 ) hero" at bounding box center [440, 173] width 180 height 194
click at [373, 122] on div "steps = 3 hero . moveUp ( steps ) hero . moveRight ( 3 ) hero" at bounding box center [440, 173] width 180 height 194
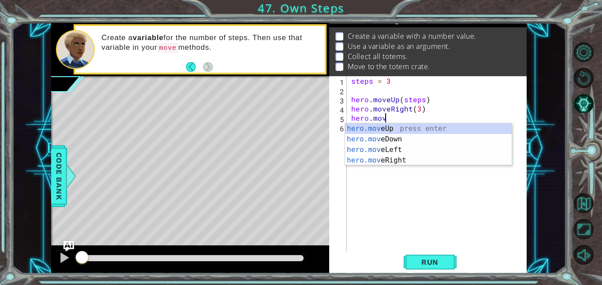
scroll to position [0, 2]
click at [406, 141] on div "hero.move Up press enter hero.move Down press enter hero.move Left press enter …" at bounding box center [428, 154] width 167 height 63
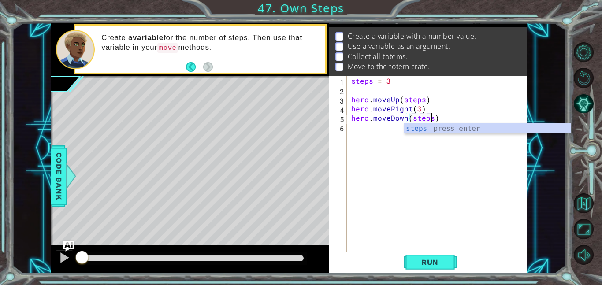
scroll to position [0, 5]
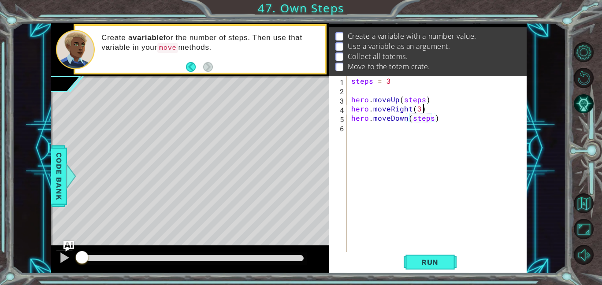
click at [421, 110] on div "steps = 3 hero . moveUp ( steps ) hero . moveRight ( 3 ) hero . moveDown ( step…" at bounding box center [440, 173] width 180 height 194
click at [419, 110] on div "steps = 3 hero . moveUp ( steps ) hero . moveRight ( 3 ) hero . moveDown ( step…" at bounding box center [440, 173] width 180 height 194
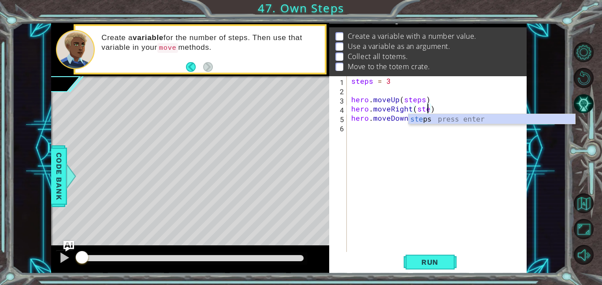
scroll to position [0, 5]
type textarea "hero.moveRight(steps)"
click at [435, 130] on div "steps = 3 hero . moveUp ( steps ) hero . moveRight ( steps ) hero . moveDown ( …" at bounding box center [440, 173] width 180 height 194
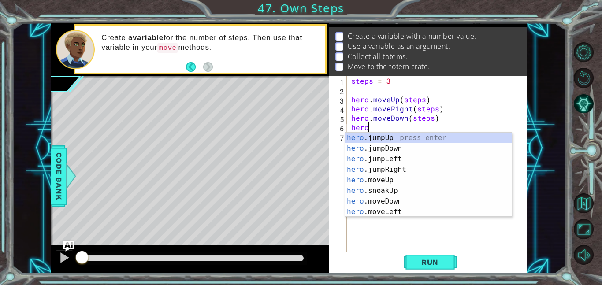
type textarea "hero."
click at [369, 243] on div "steps = 3 hero . moveUp ( steps ) hero . moveRight ( steps ) hero . moveDown ( …" at bounding box center [440, 173] width 180 height 194
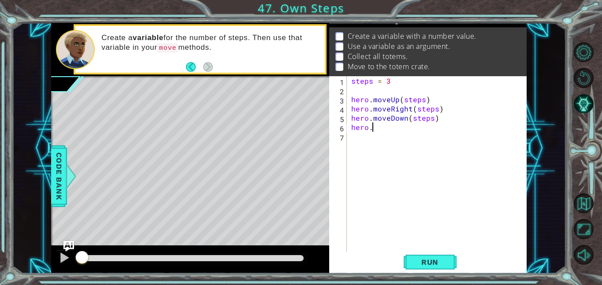
click at [385, 128] on div "steps = 3 hero . moveUp ( steps ) hero . moveRight ( steps ) hero . moveDown ( …" at bounding box center [440, 173] width 180 height 194
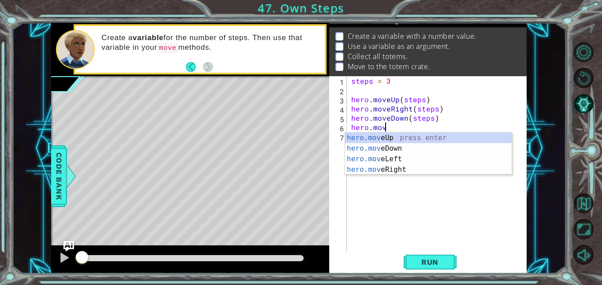
scroll to position [0, 2]
click at [387, 167] on div "hero.move Up press enter hero.move Down press enter hero.move Left press enter …" at bounding box center [428, 164] width 167 height 63
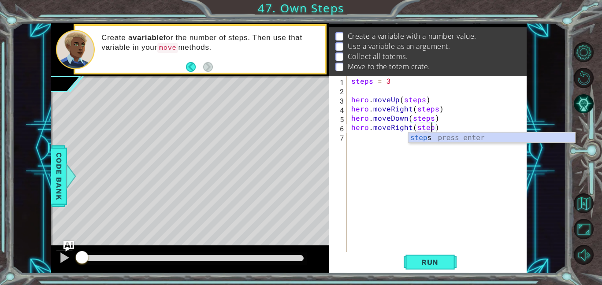
scroll to position [0, 5]
type textarea "hero.moveRight(steps)"
click at [425, 260] on span "Run" at bounding box center [430, 262] width 35 height 9
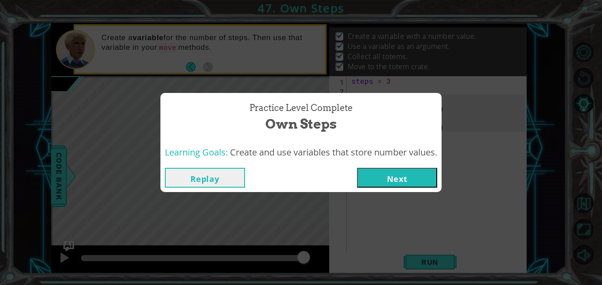
click at [407, 182] on button "Next" at bounding box center [397, 178] width 80 height 20
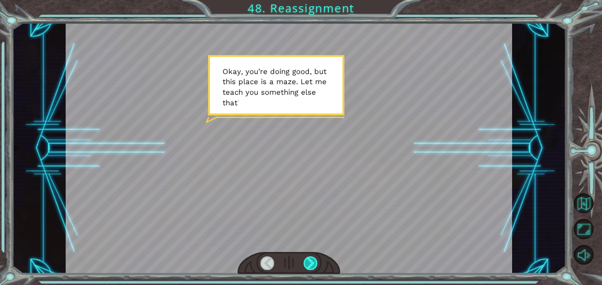
click at [313, 261] on div at bounding box center [311, 264] width 14 height 14
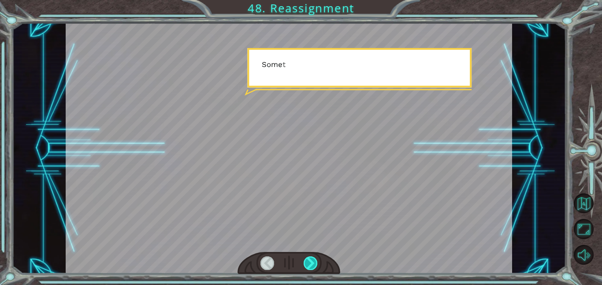
click at [313, 261] on div at bounding box center [311, 264] width 14 height 14
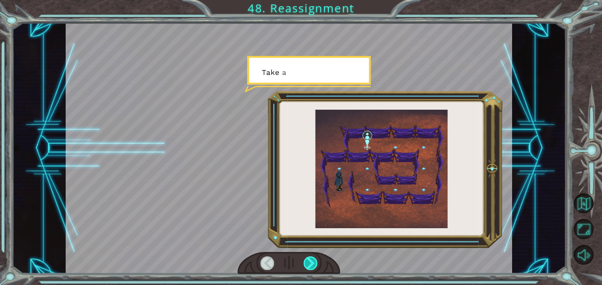
click at [313, 261] on div at bounding box center [311, 264] width 14 height 14
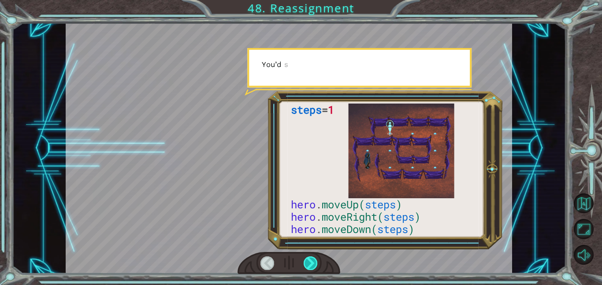
click at [313, 261] on div at bounding box center [311, 264] width 14 height 14
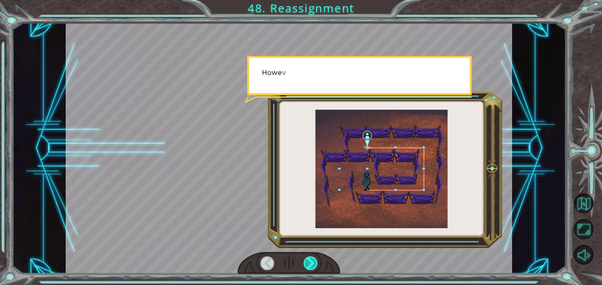
click at [313, 261] on div at bounding box center [311, 264] width 14 height 14
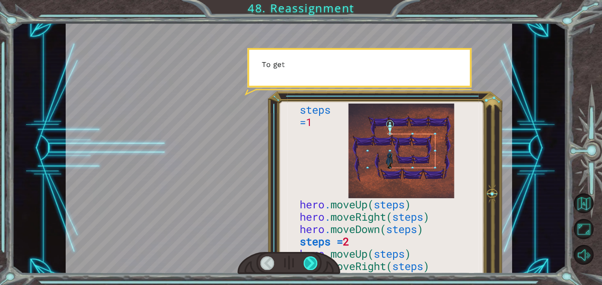
click at [313, 261] on div at bounding box center [311, 264] width 14 height 14
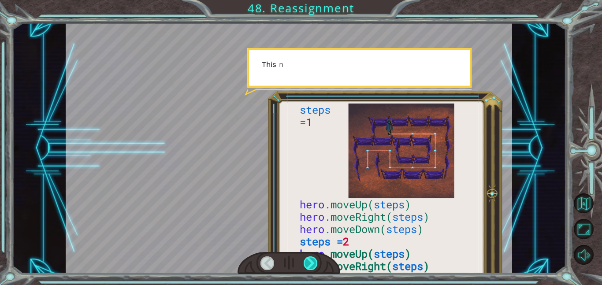
click at [313, 261] on div at bounding box center [311, 264] width 14 height 14
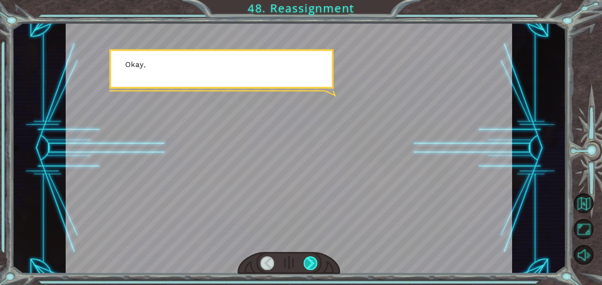
click at [313, 261] on div at bounding box center [311, 264] width 14 height 14
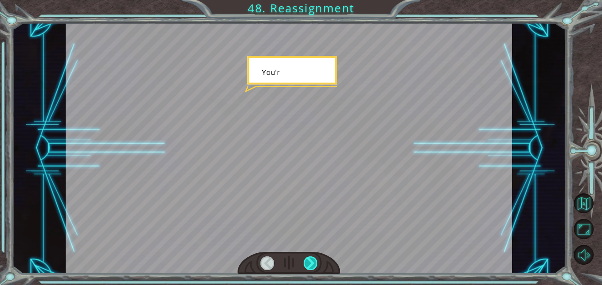
click at [313, 261] on div at bounding box center [311, 264] width 14 height 14
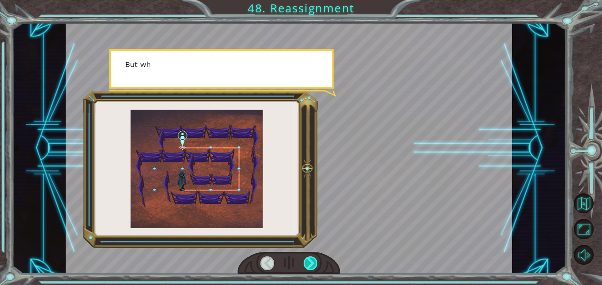
click at [313, 261] on div at bounding box center [311, 264] width 14 height 14
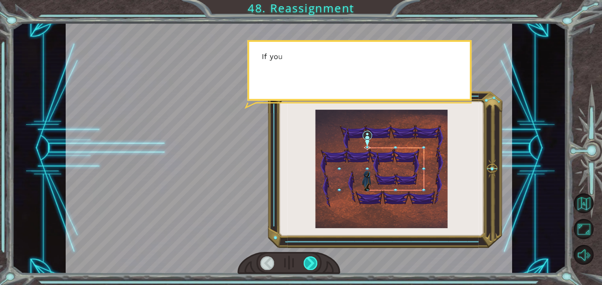
click at [313, 261] on div at bounding box center [311, 264] width 14 height 14
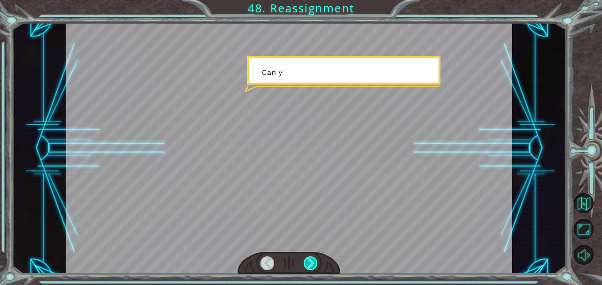
click at [313, 261] on div at bounding box center [311, 264] width 14 height 14
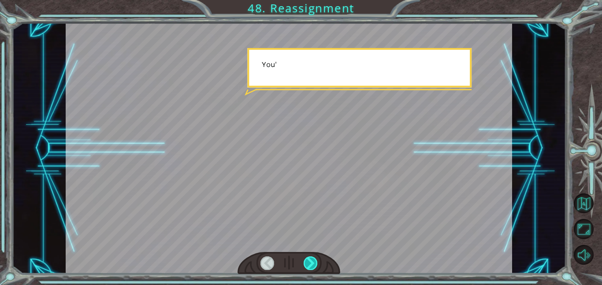
click at [313, 261] on div at bounding box center [311, 264] width 14 height 14
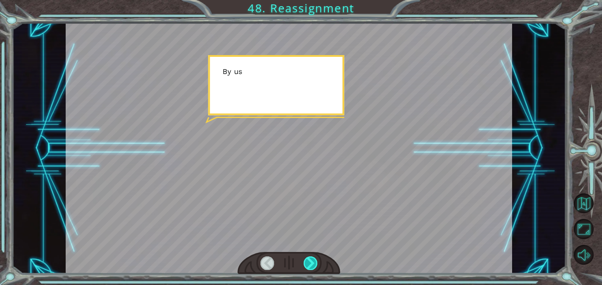
click at [313, 261] on div at bounding box center [311, 264] width 14 height 14
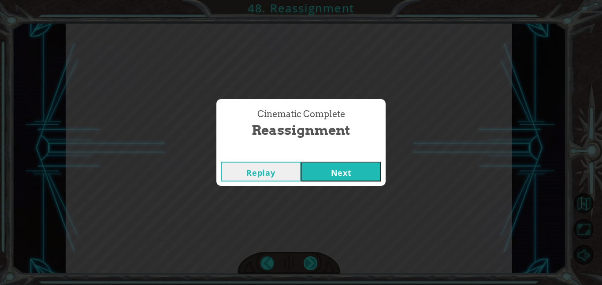
click at [313, 261] on div "Cinematic Complete Reassignment Replay Next" at bounding box center [301, 142] width 602 height 285
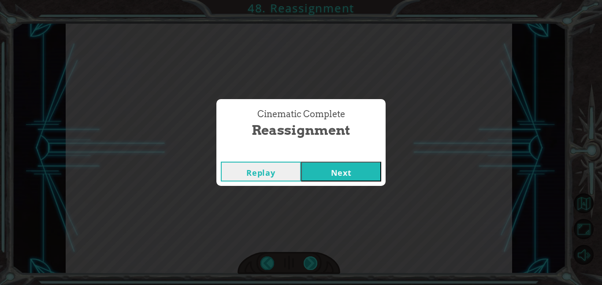
click at [313, 261] on div "Cinematic Complete Reassignment Replay Next" at bounding box center [301, 142] width 602 height 285
click at [341, 177] on button "Next" at bounding box center [341, 172] width 80 height 20
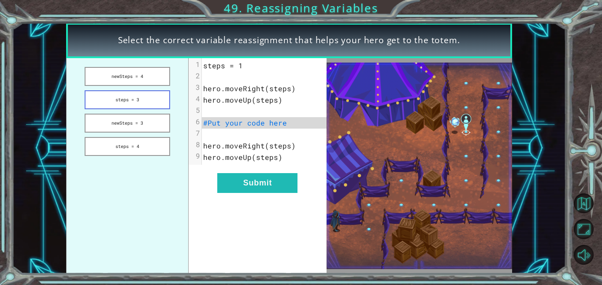
click at [112, 101] on button "steps = 3" at bounding box center [128, 99] width 86 height 19
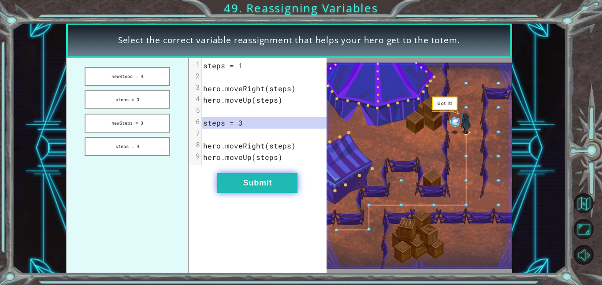
click at [234, 187] on button "Submit" at bounding box center [257, 183] width 80 height 20
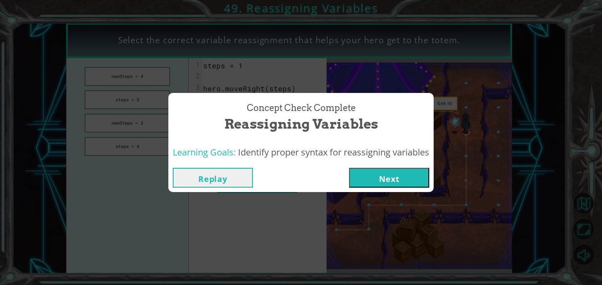
click at [375, 177] on button "Next" at bounding box center [389, 178] width 80 height 20
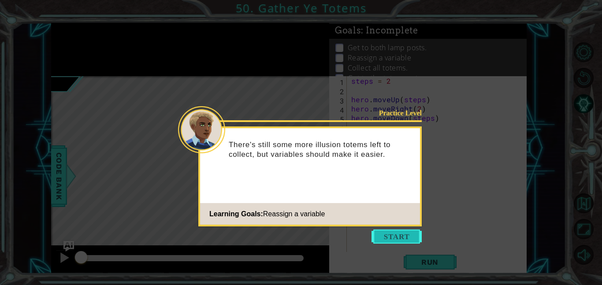
click at [391, 236] on button "Start" at bounding box center [397, 237] width 50 height 14
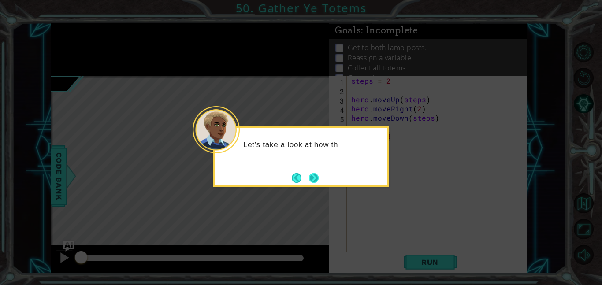
click at [320, 178] on button "Next" at bounding box center [314, 177] width 11 height 11
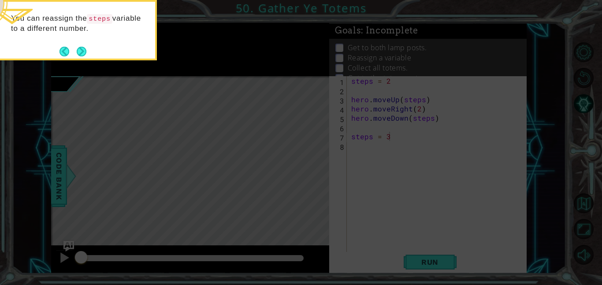
click at [308, 123] on icon at bounding box center [301, 42] width 602 height 485
click at [83, 49] on button "Next" at bounding box center [82, 52] width 16 height 16
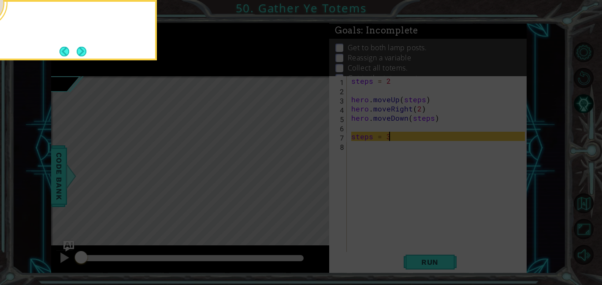
click at [83, 49] on button "Next" at bounding box center [81, 51] width 10 height 10
click at [83, 49] on button "Next" at bounding box center [81, 51] width 16 height 16
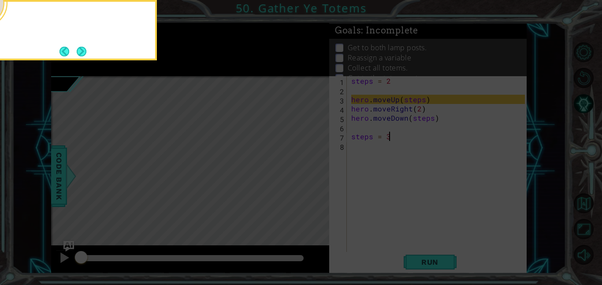
click at [83, 49] on button "Next" at bounding box center [82, 52] width 10 height 10
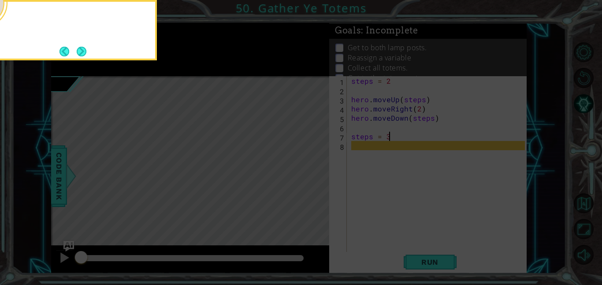
click at [83, 49] on button "Next" at bounding box center [81, 51] width 11 height 11
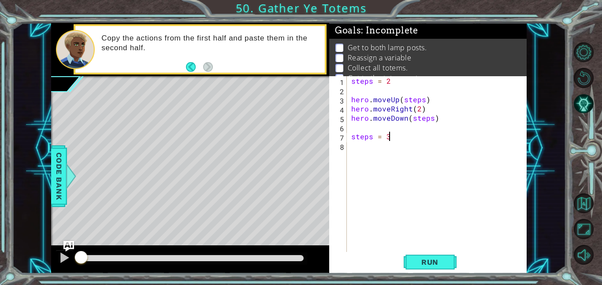
click at [420, 108] on div "steps = 2 hero . moveUp ( steps ) hero . moveRight ( 2 ) hero . moveDown ( step…" at bounding box center [440, 173] width 180 height 194
type textarea "hero.moveRight(spets)"
click at [423, 111] on div "steps = 2 hero . moveUp ( steps ) hero . moveRight ( spets ) hero . moveDown ( …" at bounding box center [440, 173] width 180 height 194
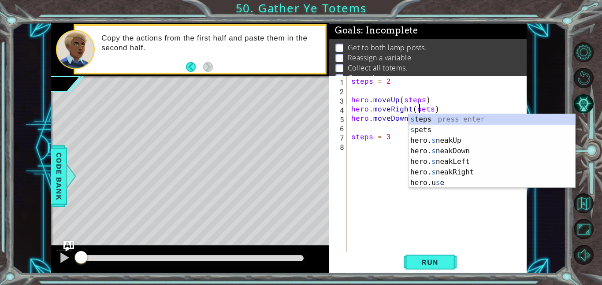
scroll to position [0, 4]
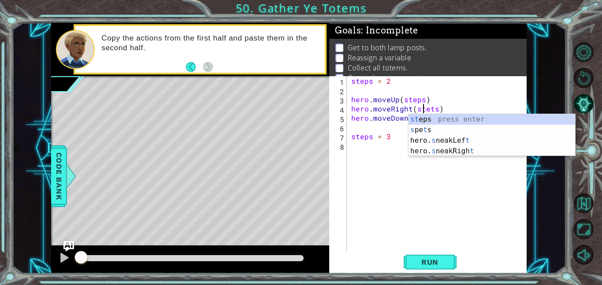
click at [432, 108] on div "steps = 2 hero . moveUp ( steps ) hero . moveRight ( stets ) hero . moveDown ( …" at bounding box center [440, 173] width 180 height 194
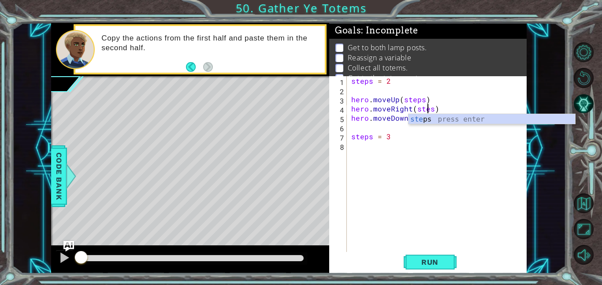
scroll to position [0, 5]
type textarea "hero.moveRight(steps)"
click at [441, 264] on span "Run" at bounding box center [430, 262] width 35 height 9
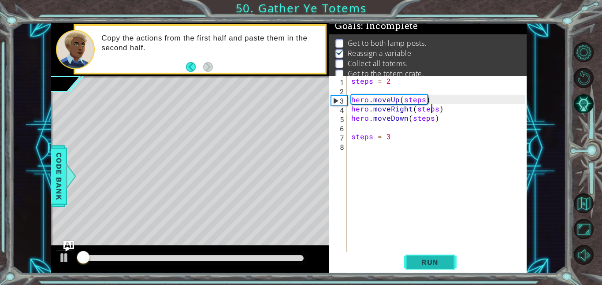
scroll to position [6, 0]
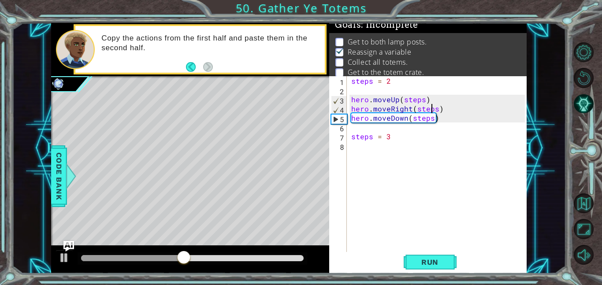
click at [379, 144] on div "steps = 2 hero . moveUp ( steps ) hero . moveRight ( steps ) hero . moveDown ( …" at bounding box center [440, 173] width 180 height 194
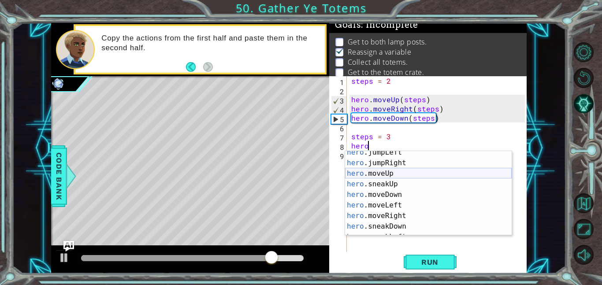
scroll to position [36, 0]
click at [380, 164] on div "hero .jumpRight press enter hero .moveUp press enter hero .sneakUp press enter …" at bounding box center [428, 200] width 167 height 106
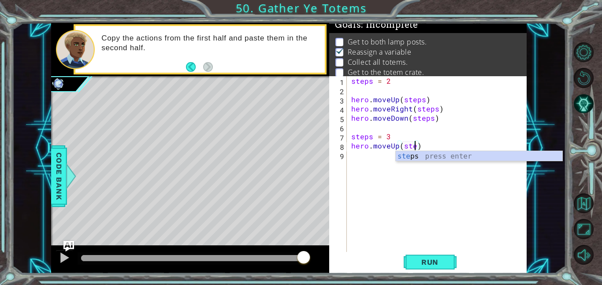
scroll to position [0, 4]
type textarea "hero.moveUp(steps)"
click at [404, 144] on div "steps = 2 hero . moveUp ( steps ) hero . moveRight ( steps ) hero . moveDown ( …" at bounding box center [440, 173] width 180 height 194
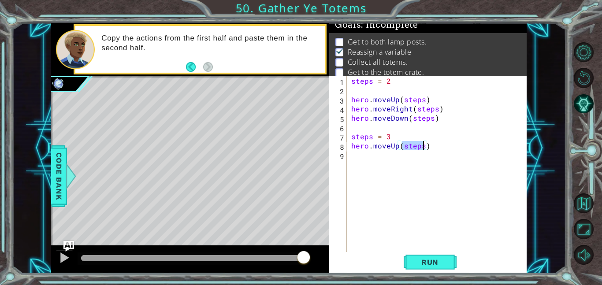
drag, startPoint x: 404, startPoint y: 144, endPoint x: 422, endPoint y: 144, distance: 18.5
click at [422, 144] on div "steps = 2 hero . moveUp ( steps ) hero . moveRight ( steps ) hero . moveDown ( …" at bounding box center [440, 173] width 180 height 194
click at [393, 156] on div "steps = 2 hero . moveUp ( steps ) hero . moveRight ( steps ) hero . moveDown ( …" at bounding box center [440, 173] width 180 height 194
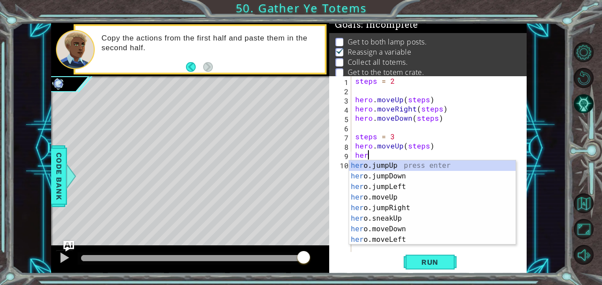
scroll to position [0, 0]
type textarea "hero"
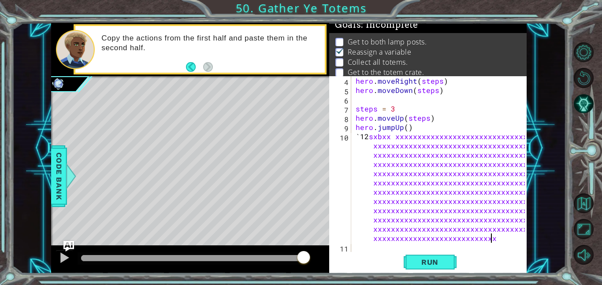
scroll to position [0, 113]
type textarea "`12sxbxx xxxxxxxxxxxxxxxxxxxxxxxxxxxxxxxxxxxxxxxxxxxxxxxxxxxxxxxxxxxxxxxxxxxxxx…"
type textarea "bbbbbb"
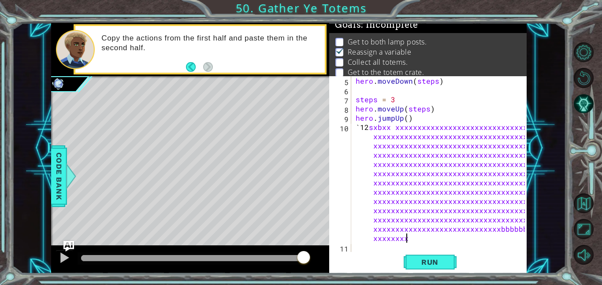
type textarea "xxxxxxxxxxxxx"
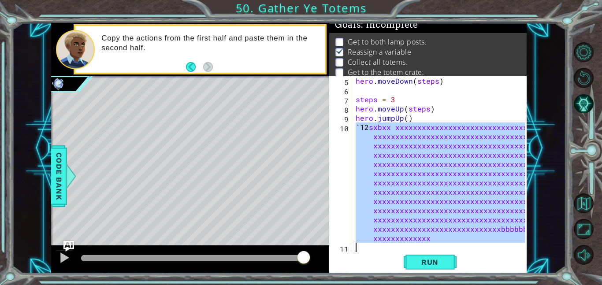
drag, startPoint x: 356, startPoint y: 127, endPoint x: 506, endPoint y: 267, distance: 204.6
click at [506, 267] on div "5 6 7 8 9 10 11 hero . moveDown ( steps ) steps = 3 hero . moveUp ( steps ) her…" at bounding box center [427, 174] width 197 height 197
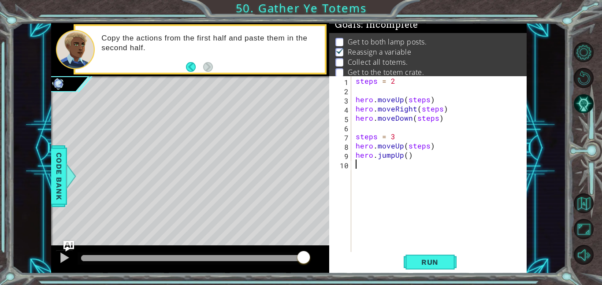
click at [397, 158] on div "steps = 2 hero . moveUp ( steps ) hero . moveRight ( steps ) hero . moveDown ( …" at bounding box center [441, 173] width 175 height 194
drag, startPoint x: 378, startPoint y: 157, endPoint x: 392, endPoint y: 157, distance: 13.7
click at [392, 157] on div "steps = 2 hero . moveUp ( steps ) hero . moveRight ( steps ) hero . moveDown ( …" at bounding box center [441, 173] width 175 height 194
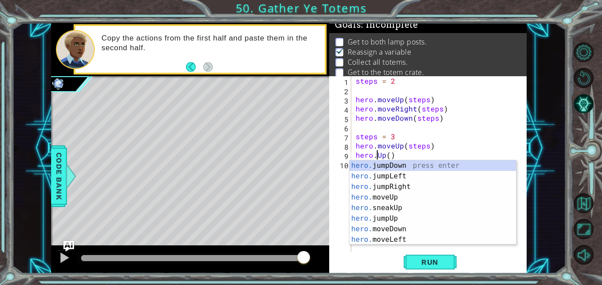
scroll to position [0, 1]
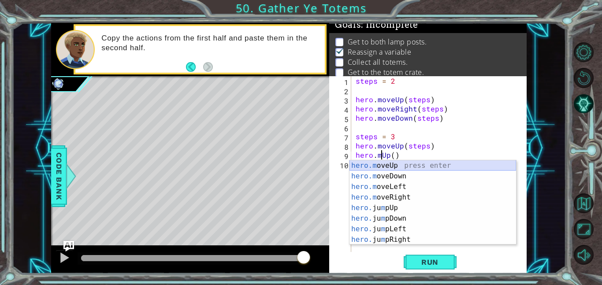
click at [426, 164] on div "hero.m oveUp press enter hero.m oveDown press enter hero.m oveLeft press enter …" at bounding box center [433, 213] width 167 height 106
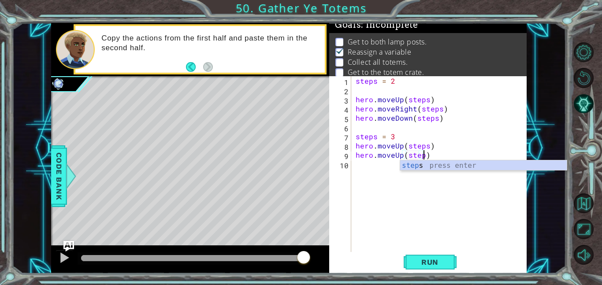
scroll to position [0, 4]
type textarea "hero.moveUp(steps)"
click at [375, 164] on div "steps = 2 hero . moveUp ( steps ) hero . moveRight ( steps ) hero . moveDown ( …" at bounding box center [441, 173] width 175 height 194
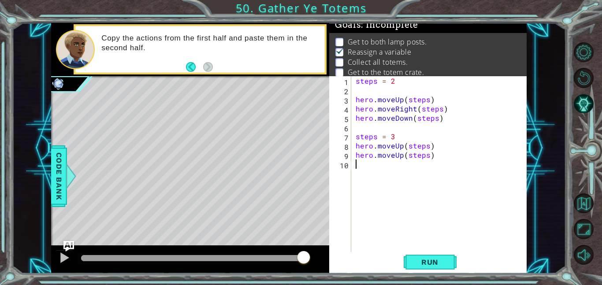
scroll to position [0, 0]
click at [402, 156] on div "steps = 2 hero . moveUp ( steps ) hero . moveRight ( steps ) hero . moveDown ( …" at bounding box center [441, 173] width 175 height 194
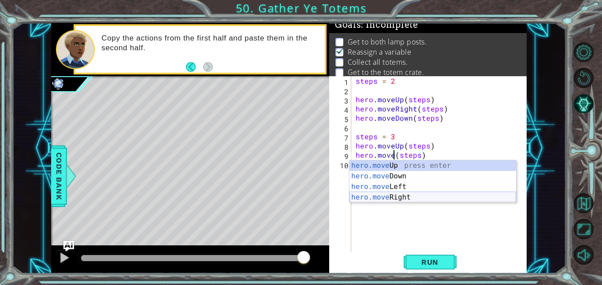
click at [417, 194] on div "hero.move Up press enter hero.move Down press enter hero.move Left press enter …" at bounding box center [433, 191] width 167 height 63
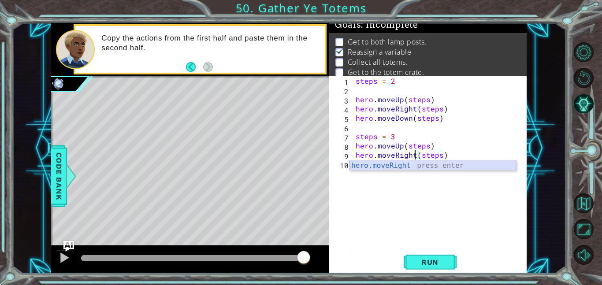
click at [408, 165] on div "hero.moveRight press enter" at bounding box center [433, 176] width 167 height 32
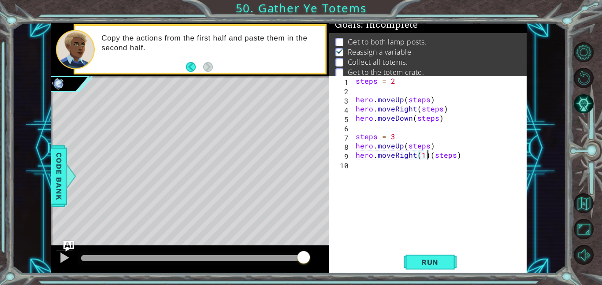
click at [426, 158] on div "steps = 2 hero . moveUp ( steps ) hero . moveRight ( steps ) hero . moveDown ( …" at bounding box center [441, 173] width 175 height 194
type textarea "hero.moveRight(steps)"
click at [391, 179] on div "steps = 2 hero . moveUp ( steps ) hero . moveRight ( steps ) hero . moveDown ( …" at bounding box center [441, 173] width 175 height 194
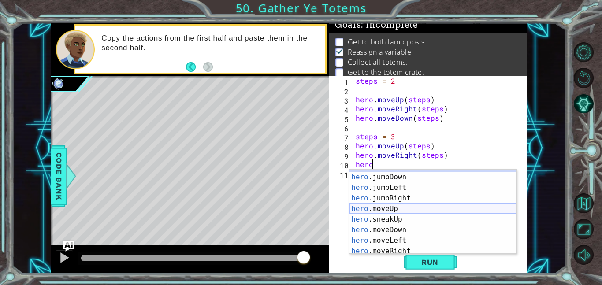
scroll to position [8, 0]
click at [450, 230] on div "hero .jumpUp press enter hero .jumpDown press enter hero .jumpLeft press enter …" at bounding box center [433, 214] width 167 height 106
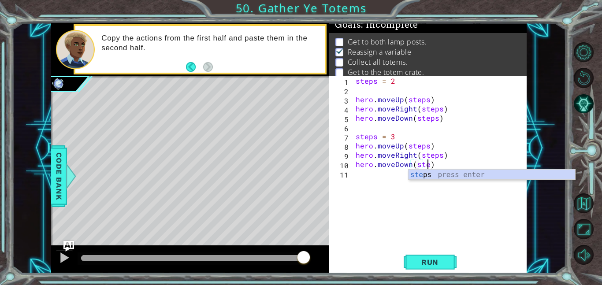
scroll to position [0, 4]
type textarea "hero.moveDown(steps)"
click at [391, 174] on div "steps = 2 hero . moveUp ( steps ) hero . moveRight ( steps ) hero . moveDown ( …" at bounding box center [441, 173] width 175 height 194
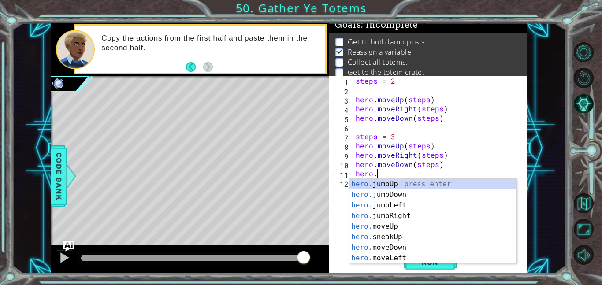
scroll to position [0, 1]
click at [436, 227] on div "hero. jumpUp press enter hero. jumpDown press enter hero. jumpLeft press enter …" at bounding box center [433, 232] width 167 height 106
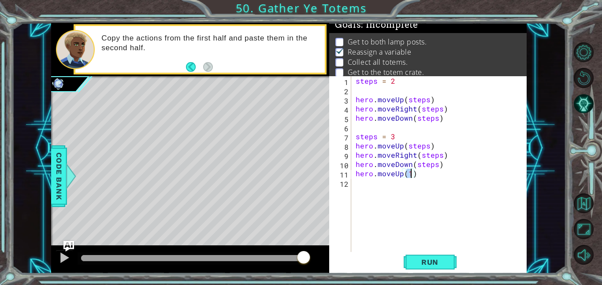
type textarea "hero.moveUp(4)"
click at [376, 189] on div "steps = 2 hero . moveUp ( steps ) hero . moveRight ( steps ) hero . moveDown ( …" at bounding box center [441, 173] width 175 height 194
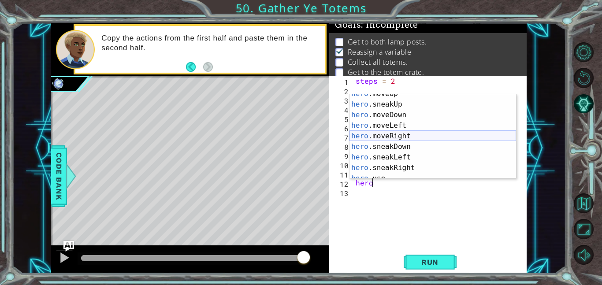
scroll to position [48, 0]
click at [430, 139] on div "hero .moveUp press enter hero .sneakUp press enter hero .moveDown press enter h…" at bounding box center [433, 142] width 167 height 106
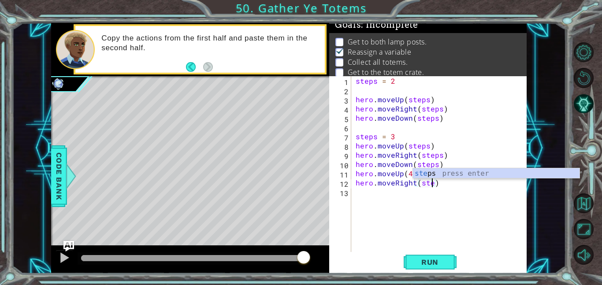
scroll to position [0, 5]
type textarea "hero.moveRight(steps)"
click at [384, 191] on div "steps = 2 hero . moveUp ( steps ) hero . moveRight ( steps ) hero . moveDown ( …" at bounding box center [441, 173] width 175 height 194
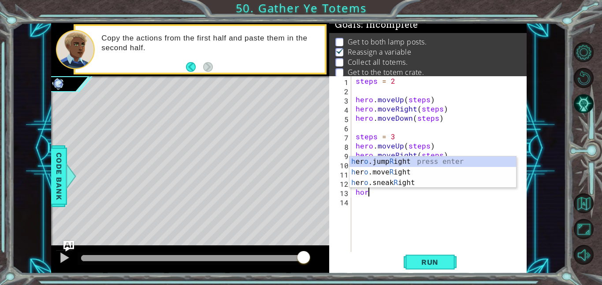
scroll to position [0, 0]
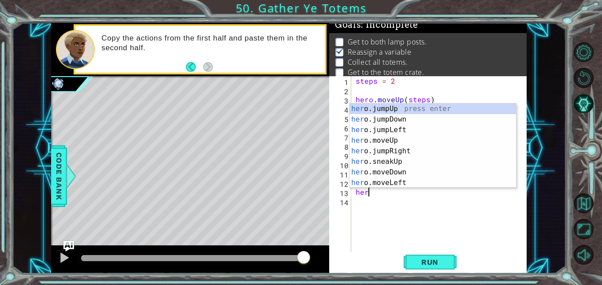
type textarea "hero"
click at [445, 216] on div "steps = 2 hero . moveUp ( steps ) hero . moveRight ( steps ) hero . moveDown ( …" at bounding box center [441, 173] width 175 height 194
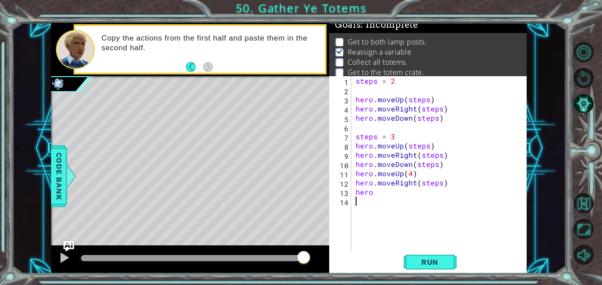
scroll to position [0, 0]
click at [389, 197] on div "steps = 2 hero . moveUp ( steps ) hero . moveRight ( steps ) hero . moveDown ( …" at bounding box center [441, 173] width 175 height 194
click at [373, 192] on div "steps = 2 hero . moveUp ( steps ) hero . moveRight ( steps ) hero . moveDown ( …" at bounding box center [441, 173] width 175 height 194
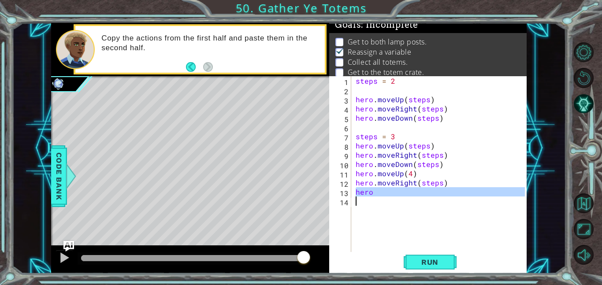
click at [373, 192] on div "steps = 2 hero . moveUp ( steps ) hero . moveRight ( steps ) hero . moveDown ( …" at bounding box center [439, 164] width 171 height 176
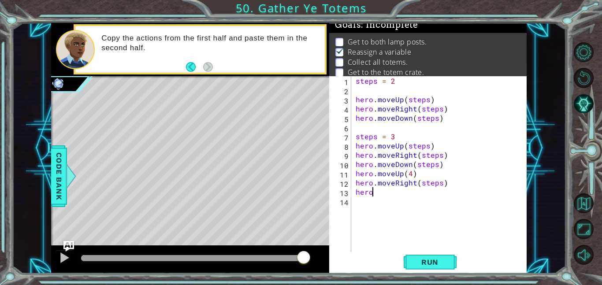
scroll to position [0, 1]
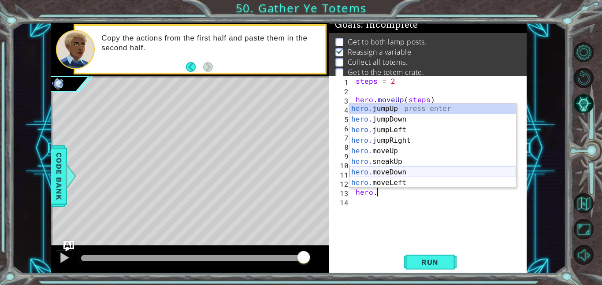
click at [422, 173] on div "hero. jumpUp press enter hero. jumpDown press enter hero. jumpLeft press enter …" at bounding box center [433, 157] width 167 height 106
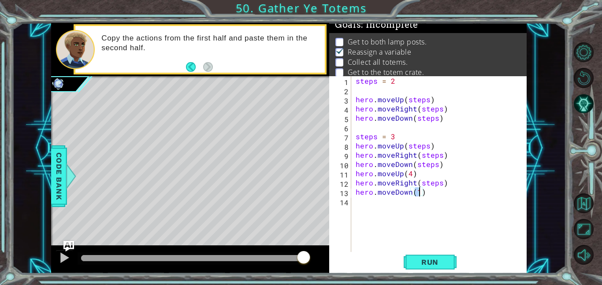
scroll to position [0, 4]
type textarea "hero.moveDown(4)"
click at [433, 266] on button "Run" at bounding box center [430, 262] width 53 height 20
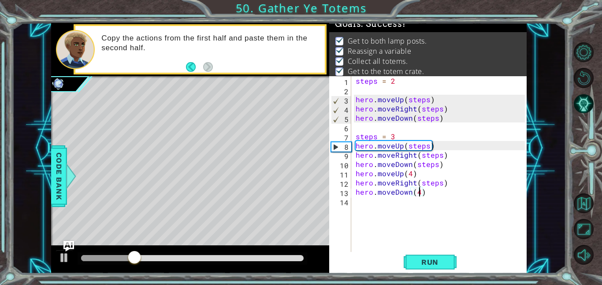
scroll to position [6, 0]
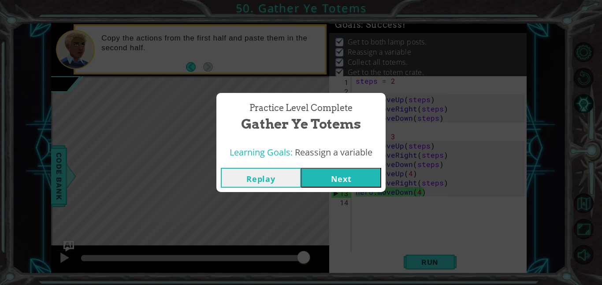
click at [344, 180] on button "Next" at bounding box center [341, 178] width 80 height 20
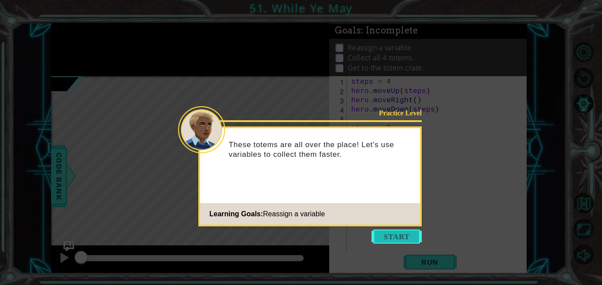
click at [385, 234] on button "Start" at bounding box center [397, 237] width 50 height 14
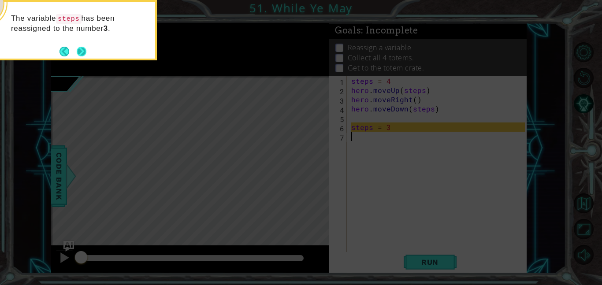
click at [83, 48] on button "Next" at bounding box center [81, 51] width 11 height 11
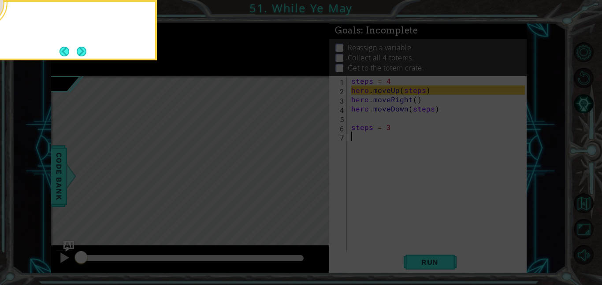
click at [83, 48] on button "Next" at bounding box center [82, 52] width 10 height 10
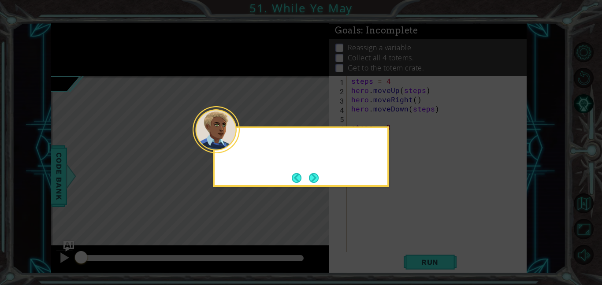
click at [83, 48] on icon at bounding box center [301, 142] width 602 height 285
click at [318, 182] on button "Next" at bounding box center [314, 178] width 10 height 10
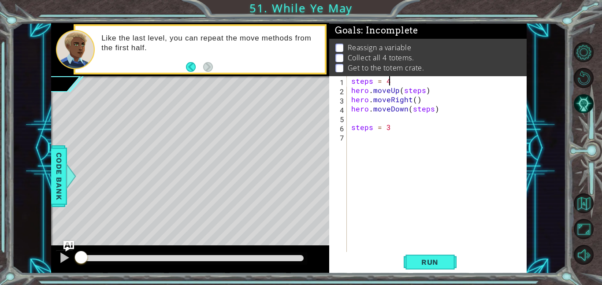
click at [392, 82] on div "steps = 4 hero . moveUp ( steps ) hero . moveRight ( ) hero . moveDown ( steps …" at bounding box center [440, 173] width 180 height 194
click at [425, 264] on span "Run" at bounding box center [430, 262] width 35 height 9
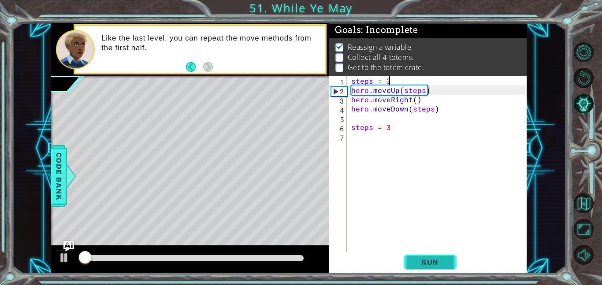
scroll to position [1, 0]
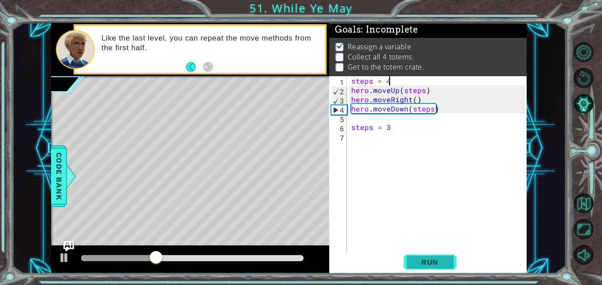
type textarea "steps = 4"
click at [432, 261] on span "Run" at bounding box center [430, 262] width 35 height 9
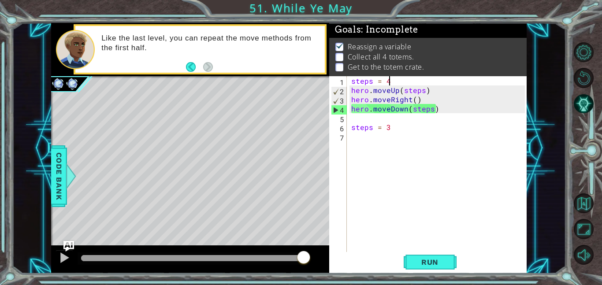
click at [366, 140] on div "steps = 4 hero . moveUp ( steps ) hero . moveRight ( ) hero . moveDown ( steps …" at bounding box center [440, 173] width 180 height 194
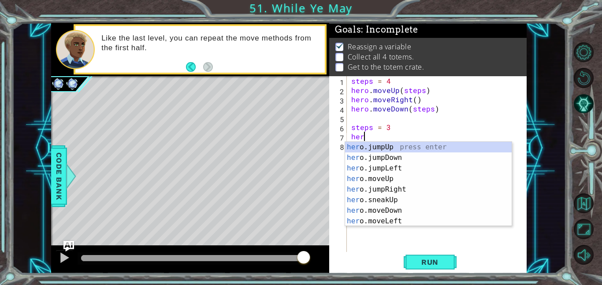
scroll to position [0, 0]
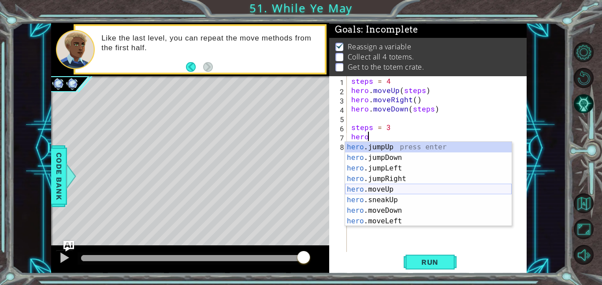
click at [408, 189] on div "hero .jumpUp press enter hero .jumpDown press enter hero .jumpLeft press enter …" at bounding box center [428, 195] width 167 height 106
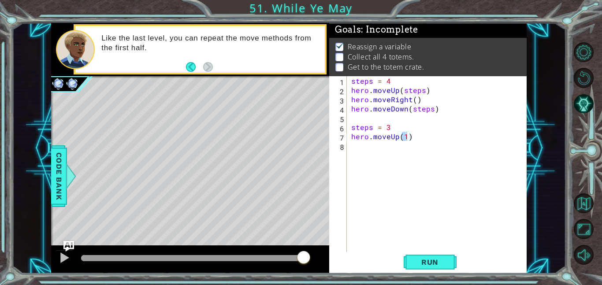
click at [348, 124] on div "hero.moveUp(1) 1 2 3 4 5 6 7 8 steps = 4 hero . moveUp ( steps ) hero . moveRig…" at bounding box center [427, 164] width 196 height 176
click at [347, 124] on div "hero.moveUp(1) 1 2 3 4 5 6 7 8 steps = 4 hero . moveUp ( steps ) hero . moveRig…" at bounding box center [427, 164] width 196 height 176
click at [349, 125] on div "hero.moveUp(1) 1 2 3 4 5 6 7 8 steps = 4 hero . moveUp ( steps ) hero . moveRig…" at bounding box center [427, 164] width 196 height 176
drag, startPoint x: 351, startPoint y: 127, endPoint x: 372, endPoint y: 128, distance: 21.2
click at [372, 128] on div "steps = 4 hero . moveUp ( steps ) hero . moveRight ( ) hero . moveDown ( steps …" at bounding box center [440, 173] width 180 height 194
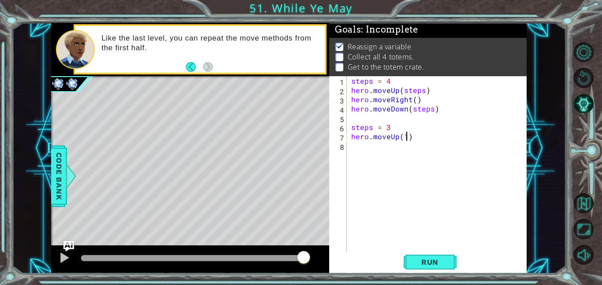
click at [405, 134] on div "steps = 4 hero . moveUp ( steps ) hero . moveRight ( ) hero . moveDown ( steps …" at bounding box center [440, 173] width 180 height 194
paste textarea "steps"
type textarea "hero.moveUp(steps)"
click at [368, 150] on div "steps = 4 hero . moveUp ( steps ) hero . moveRight ( ) hero . moveDown ( steps …" at bounding box center [440, 173] width 180 height 194
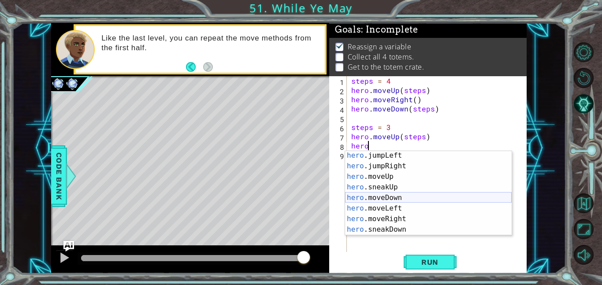
scroll to position [23, 0]
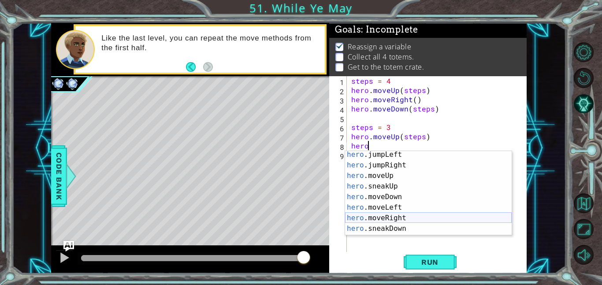
click at [424, 215] on div "hero .jumpLeft press enter hero .jumpRight press enter hero .moveUp press enter…" at bounding box center [428, 202] width 167 height 106
type textarea "hero.moveRight(1)"
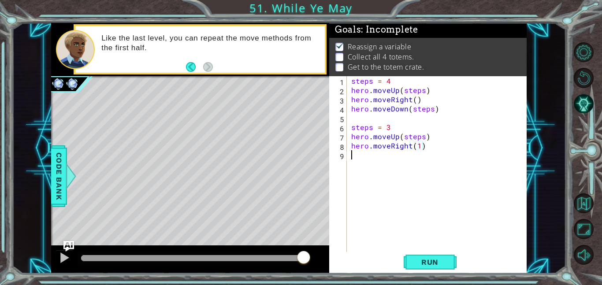
click at [366, 159] on div "steps = 4 hero . moveUp ( steps ) hero . moveRight ( ) hero . moveDown ( steps …" at bounding box center [440, 173] width 180 height 194
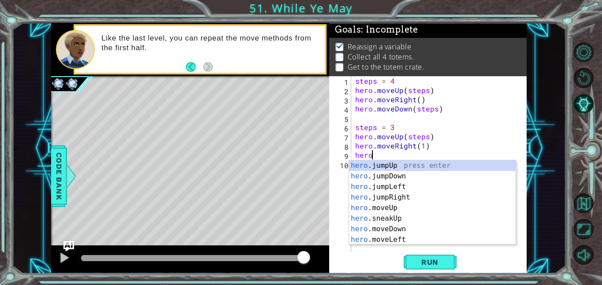
scroll to position [0, 0]
click at [436, 227] on div "hero .jumpUp press enter hero .jumpDown press enter hero .jumpLeft press enter …" at bounding box center [432, 213] width 167 height 106
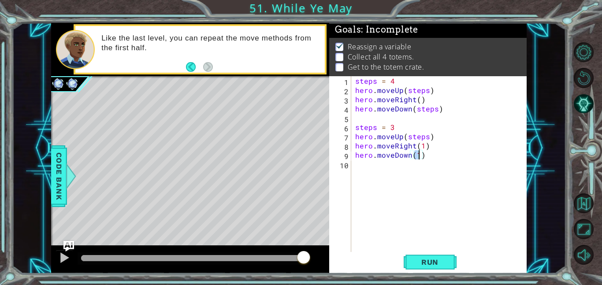
paste textarea "steps"
type textarea "hero.moveDown(steps)"
click at [391, 165] on div "steps = 4 hero . moveUp ( steps ) hero . moveRight ( ) hero . moveDown ( steps …" at bounding box center [441, 173] width 176 height 194
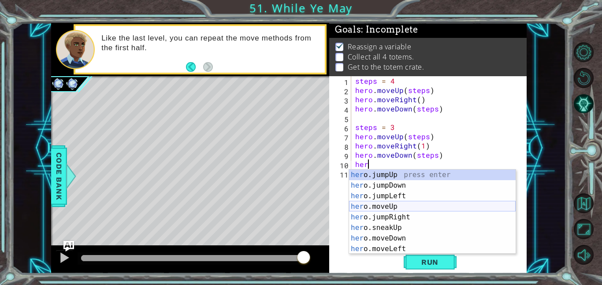
click at [419, 203] on div "her o.jumpUp press enter her o.jumpDown press enter her o.jumpLeft press enter …" at bounding box center [432, 223] width 167 height 106
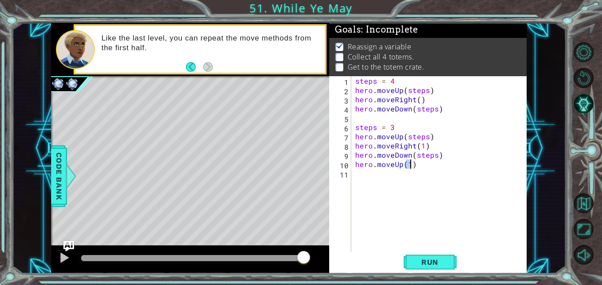
paste textarea "steps"
type textarea "hero.moveUp(steps)"
click at [375, 180] on div "steps = 4 hero . moveUp ( steps ) hero . moveRight ( ) hero . moveDown ( steps …" at bounding box center [441, 173] width 176 height 194
